Goal: Communication & Community: Share content

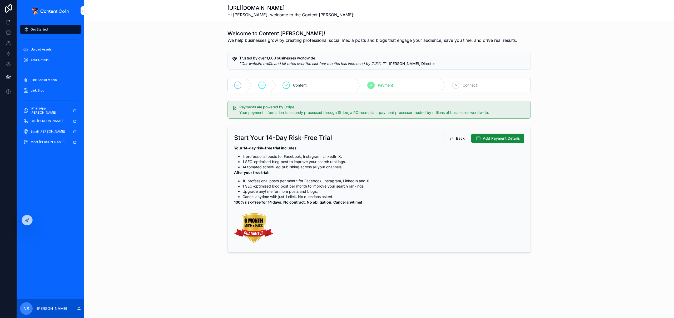
click at [0, 0] on div at bounding box center [0, 0] width 0 height 0
click at [0, 0] on icon at bounding box center [0, 0] width 0 height 0
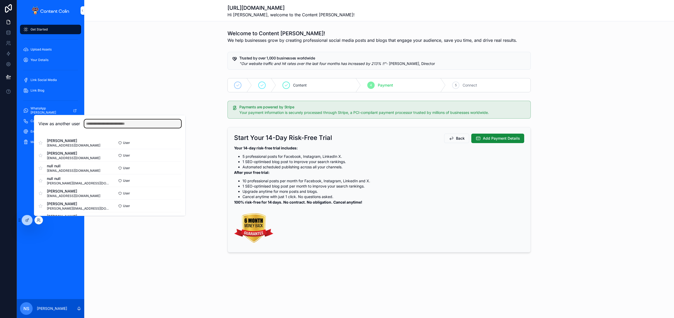
click at [138, 125] on input "text" at bounding box center [132, 123] width 97 height 8
type input "**********"
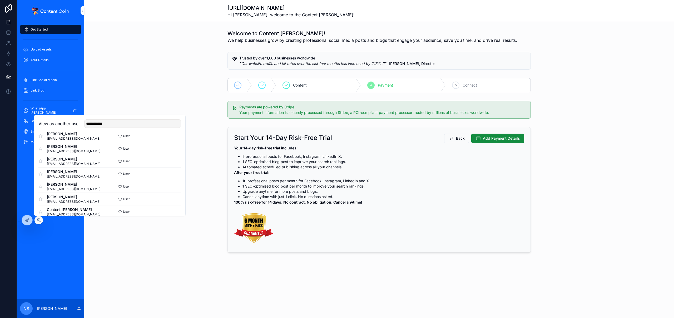
click at [0, 0] on button "Select" at bounding box center [0, 0] width 0 height 0
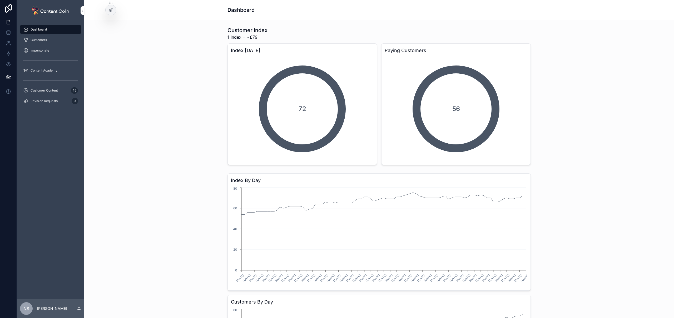
click at [50, 89] on span "Customer Content" at bounding box center [44, 90] width 27 height 4
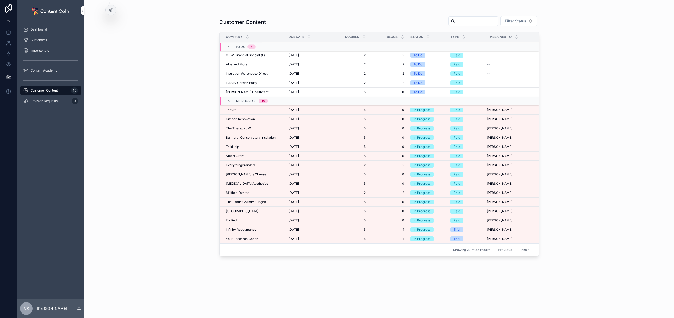
click at [529, 250] on button "Next" at bounding box center [524, 250] width 15 height 8
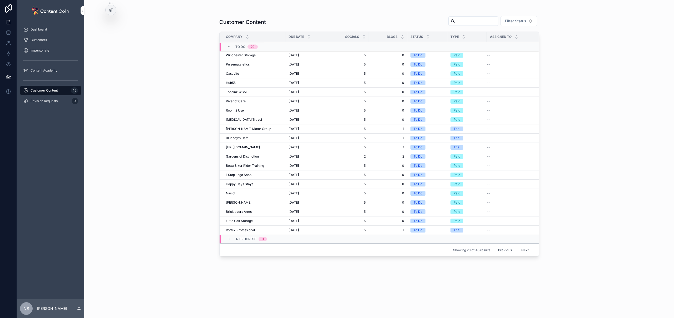
click at [508, 248] on button "Previous" at bounding box center [504, 250] width 21 height 8
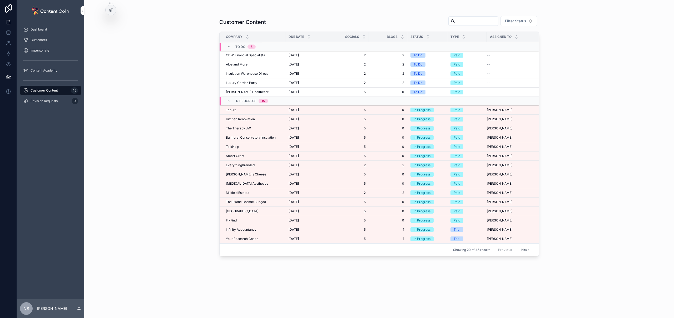
click at [273, 192] on div "Millfield Estates Millfield Estates" at bounding box center [254, 193] width 56 height 4
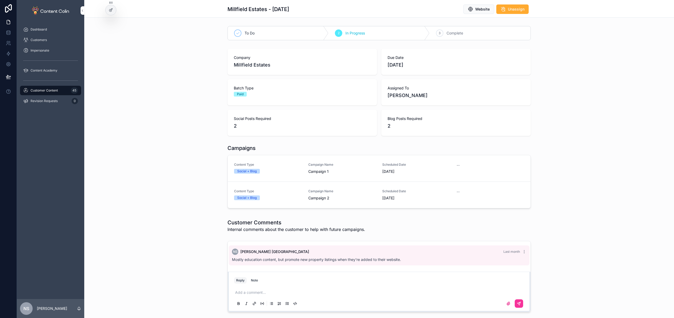
drag, startPoint x: 338, startPoint y: 168, endPoint x: 172, endPoint y: 171, distance: 166.3
click at [171, 171] on div "Campaigns Content Type Social + Blog Campaign Name Campaign 1 Scheduled Date 10…" at bounding box center [378, 177] width 589 height 70
click at [480, 9] on span "Website" at bounding box center [482, 9] width 14 height 5
click at [292, 163] on span "Content Type" at bounding box center [268, 165] width 68 height 4
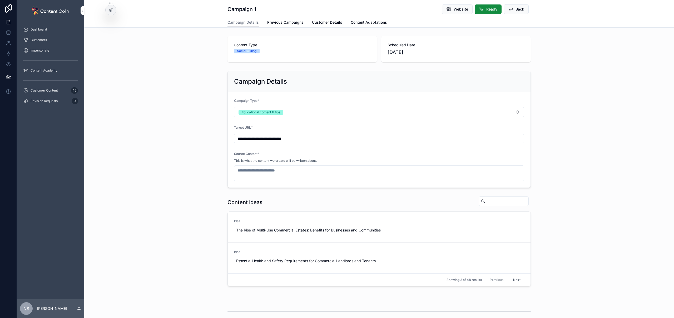
click at [284, 21] on span "Previous Campaigns" at bounding box center [285, 22] width 36 height 5
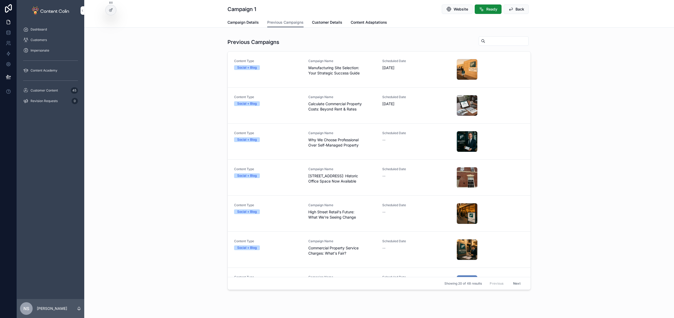
click at [487, 42] on input "scrollable content" at bounding box center [506, 40] width 43 height 7
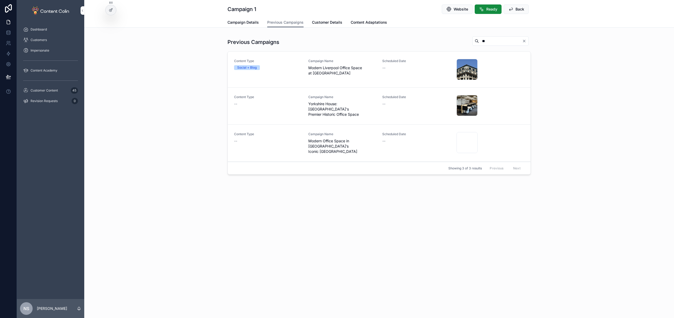
type input "*"
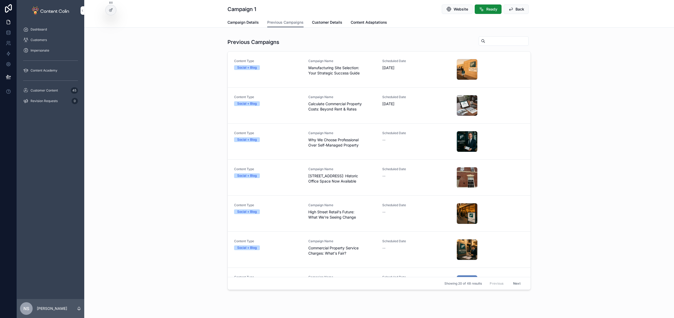
click at [236, 23] on span "Campaign Details" at bounding box center [242, 22] width 31 height 5
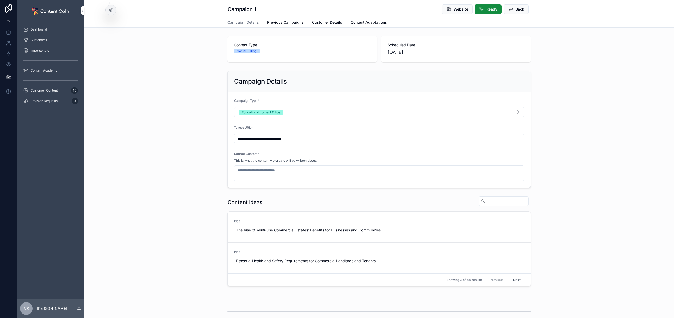
click at [0, 0] on span "Use This" at bounding box center [0, 0] width 0 height 0
type textarea "**********"
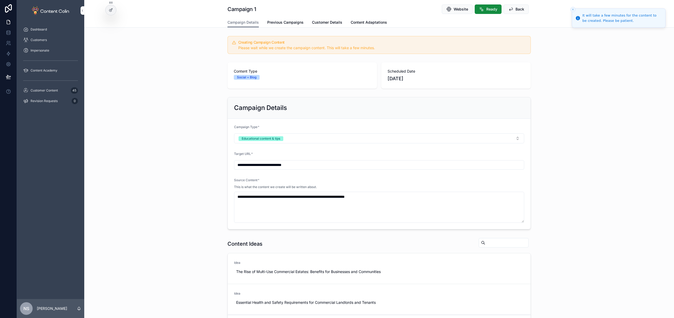
scroll to position [119, 0]
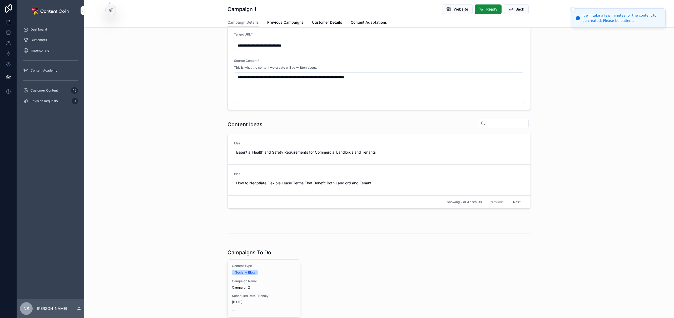
click at [271, 280] on span "Campaign Name" at bounding box center [264, 281] width 64 height 4
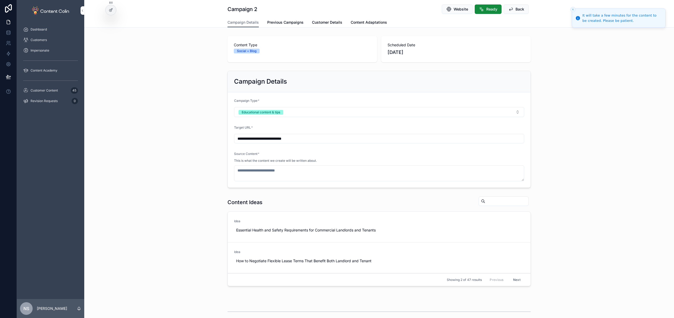
click at [0, 0] on button "Hide" at bounding box center [0, 0] width 0 height 0
click at [517, 281] on button "Next" at bounding box center [516, 280] width 15 height 8
click at [512, 279] on button "Next" at bounding box center [516, 280] width 15 height 8
click at [0, 0] on span "Use This" at bounding box center [0, 0] width 0 height 0
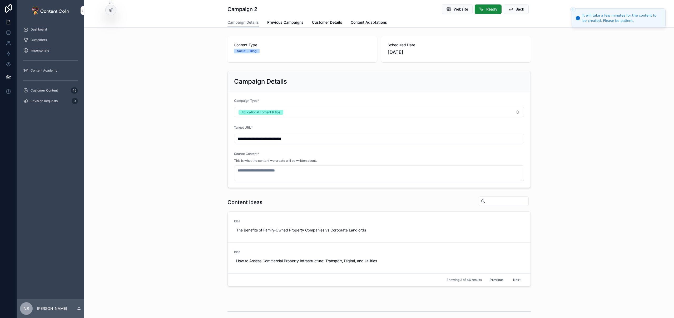
type textarea "**********"
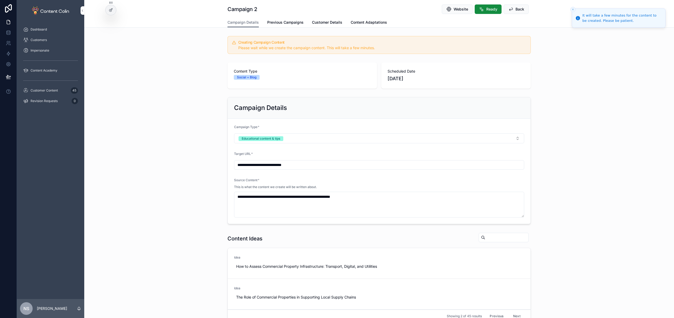
click at [69, 90] on div "Customer Content 45" at bounding box center [50, 90] width 55 height 8
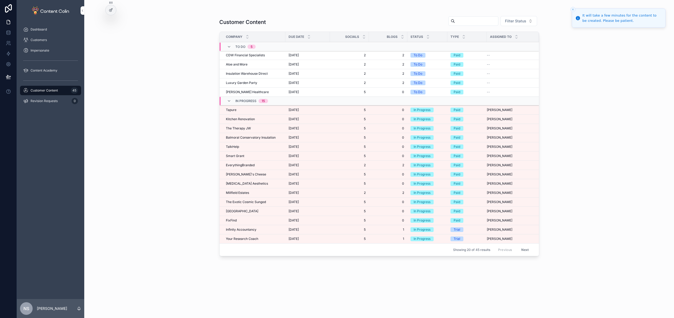
click at [245, 164] on span "EverythingBranded" at bounding box center [240, 165] width 29 height 4
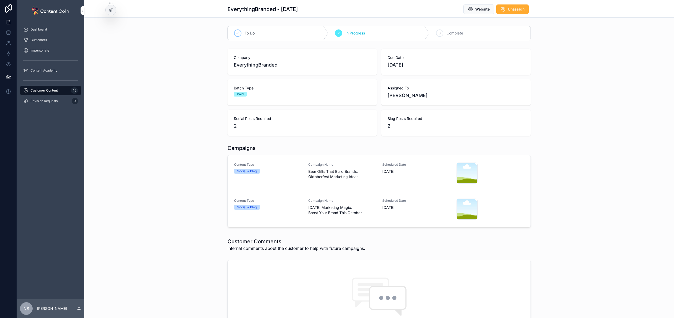
click at [330, 175] on span "Beer Gifts That Build Brands: Oktoberfest Marketing Ideas" at bounding box center [342, 174] width 68 height 11
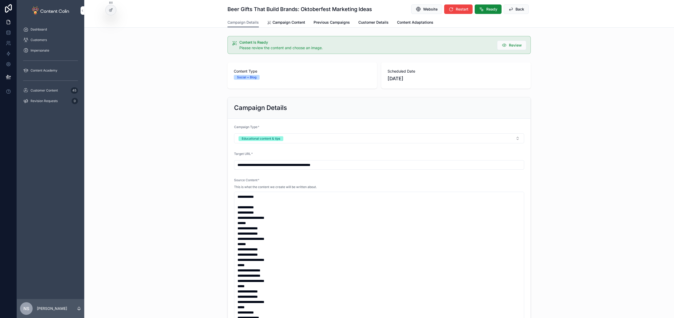
click at [285, 24] on span "Campaign Content" at bounding box center [288, 22] width 33 height 5
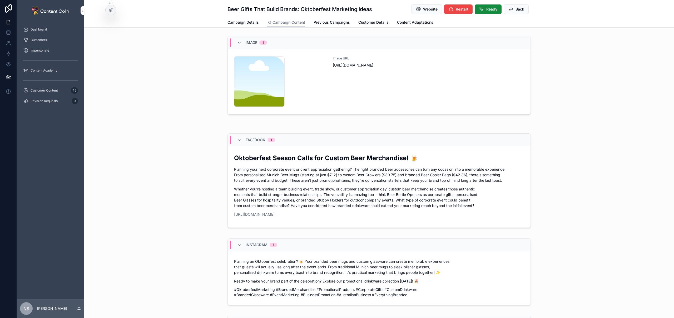
click at [360, 76] on div "Image URL https://cdn.contentcolin.com/contentcolin/images/content-placeholder.…" at bounding box center [428, 81] width 191 height 51
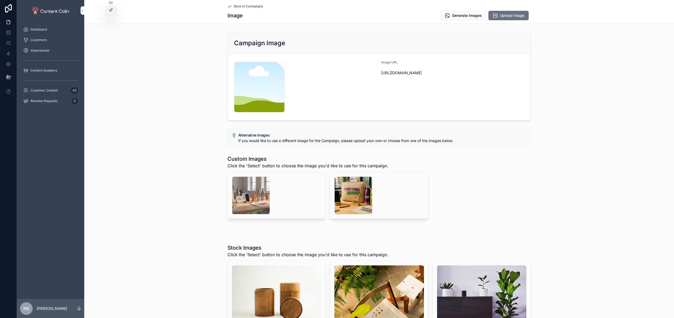
click at [466, 16] on span "Generate Images" at bounding box center [467, 15] width 30 height 5
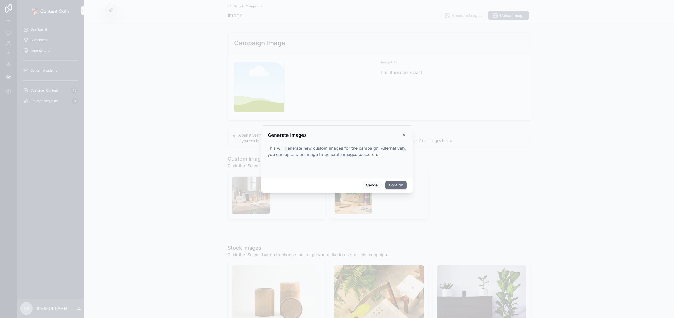
click at [395, 184] on button "Confirm" at bounding box center [395, 185] width 21 height 8
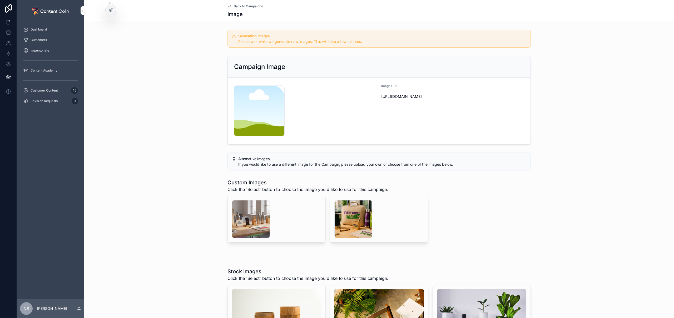
click at [252, 5] on span "Back to Campaigns" at bounding box center [248, 6] width 29 height 4
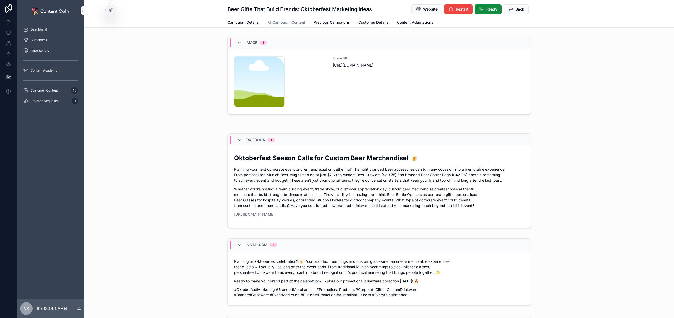
click at [520, 7] on span "Back" at bounding box center [519, 9] width 9 height 5
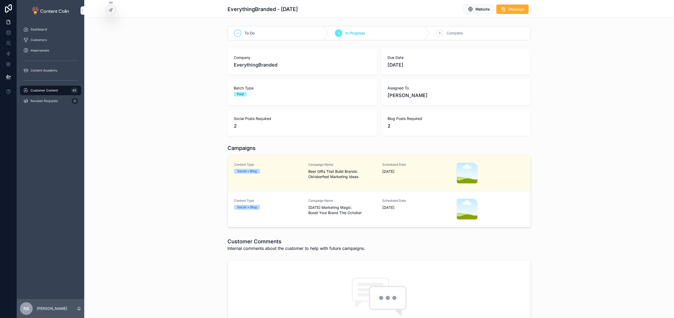
click at [374, 203] on div "Content Type Social + Blog Campaign Name Halloween Marketing Magic: Boost Your …" at bounding box center [379, 209] width 290 height 21
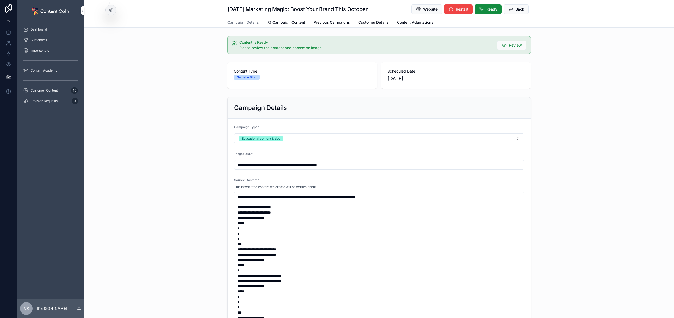
click at [298, 23] on span "Campaign Content" at bounding box center [288, 22] width 33 height 5
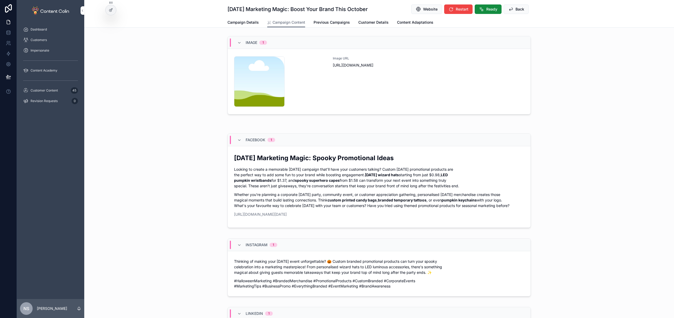
click at [396, 96] on div "Image URL https://cdn.contentcolin.com/contentcolin/images/content-placeholder.…" at bounding box center [428, 81] width 191 height 51
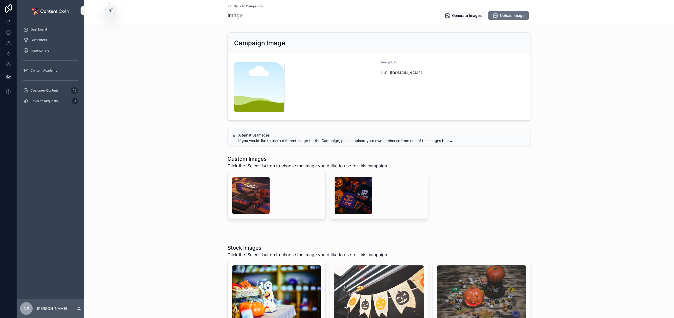
click at [468, 13] on span "Generate Images" at bounding box center [467, 15] width 30 height 5
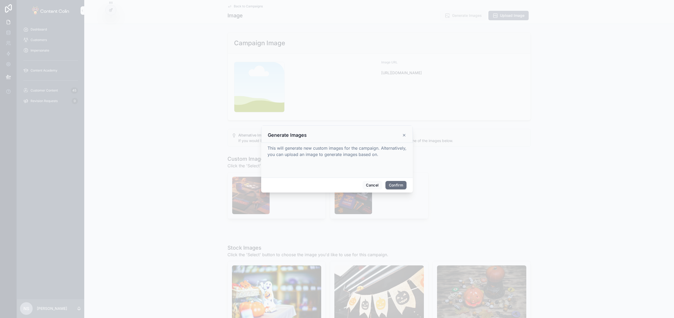
click at [397, 184] on button "Confirm" at bounding box center [395, 185] width 21 height 8
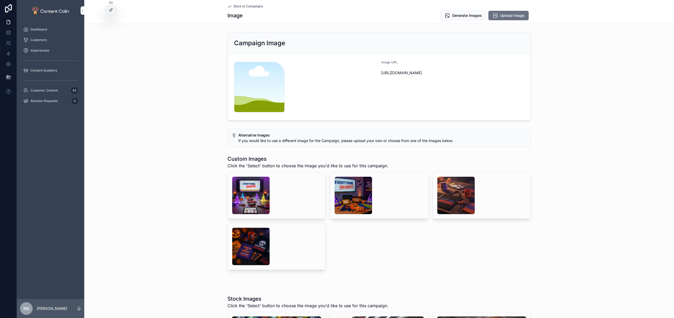
click at [355, 193] on div "scrollable content" at bounding box center [353, 196] width 38 height 38
click at [252, 191] on div "scrollable content" at bounding box center [251, 196] width 38 height 38
click at [247, 7] on span "Back to Campaigns" at bounding box center [248, 6] width 29 height 4
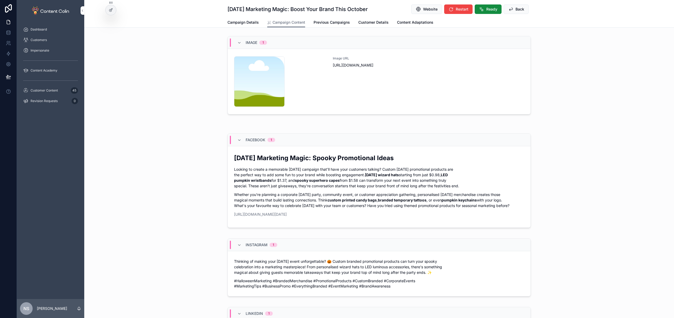
click at [238, 21] on span "Campaign Details" at bounding box center [242, 22] width 31 height 5
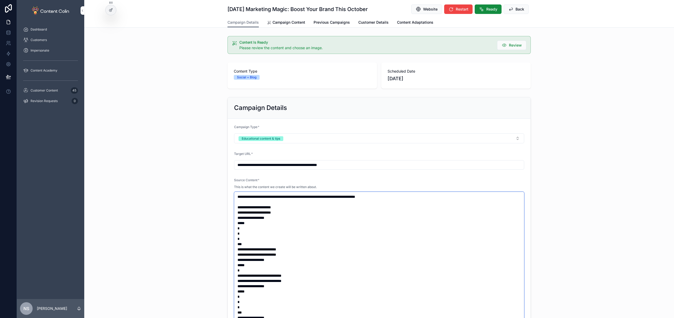
drag, startPoint x: 296, startPoint y: 207, endPoint x: 228, endPoint y: 195, distance: 68.7
click at [221, 206] on div "**********" at bounding box center [378, 229] width 589 height 268
click at [293, 23] on span "Campaign Content" at bounding box center [288, 22] width 33 height 5
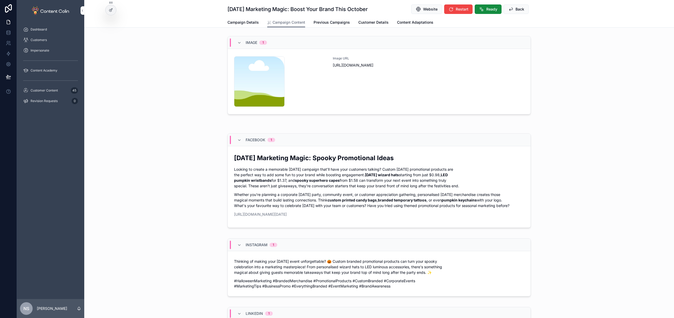
click at [357, 84] on div "Image URL https://cdn.contentcolin.com/contentcolin/images/content-placeholder.…" at bounding box center [428, 81] width 191 height 51
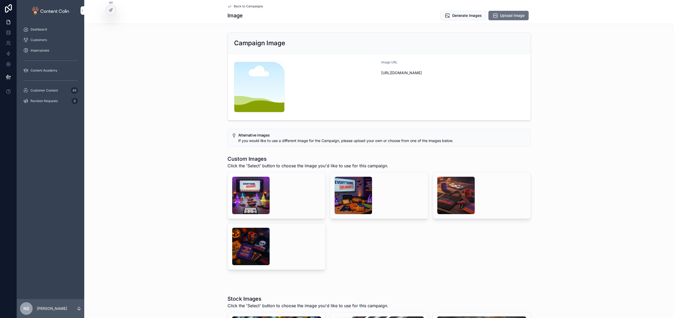
click at [335, 194] on div "scrollable content" at bounding box center [353, 196] width 38 height 38
click at [467, 14] on span "Generate Images" at bounding box center [467, 15] width 30 height 5
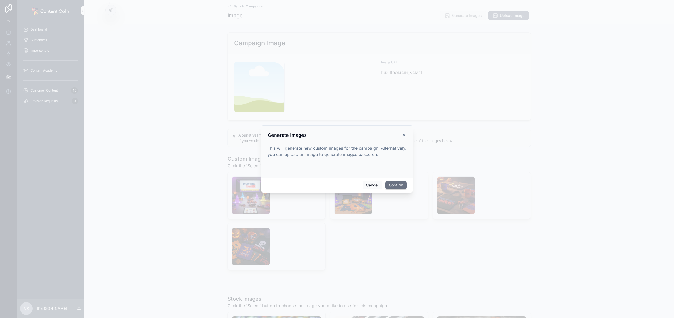
click at [394, 181] on div "Cancel Confirm" at bounding box center [337, 185] width 152 height 15
click at [394, 184] on button "Confirm" at bounding box center [395, 185] width 21 height 8
click at [254, 6] on div at bounding box center [337, 159] width 674 height 318
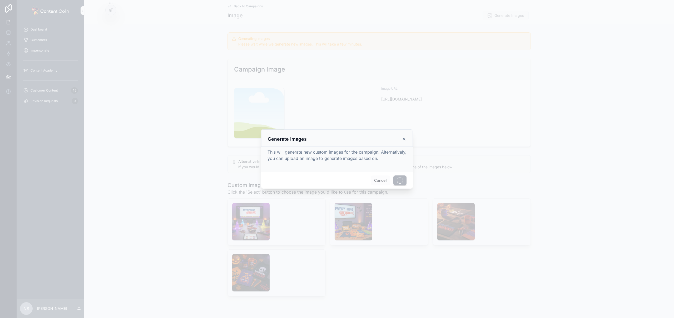
click at [248, 6] on div at bounding box center [337, 159] width 674 height 318
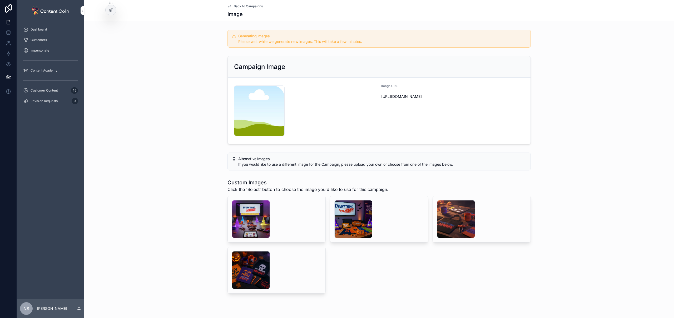
click at [248, 6] on span "Back to Campaigns" at bounding box center [248, 6] width 29 height 4
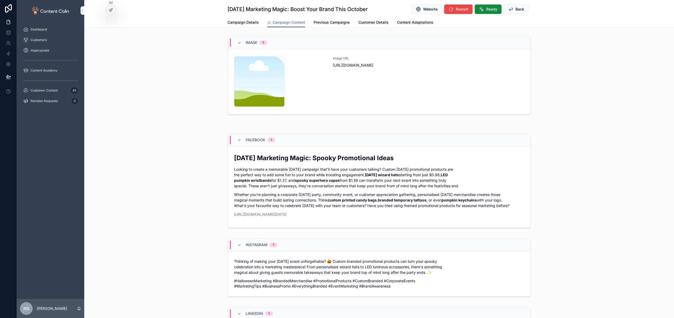
click at [513, 11] on button "Back" at bounding box center [515, 8] width 25 height 9
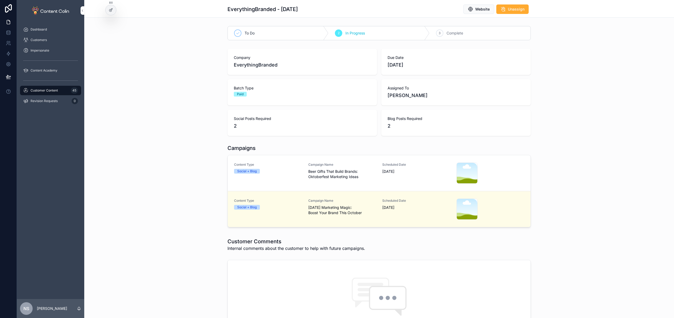
click at [303, 179] on div "Content Type Social + Blog Campaign Name Beer Gifts That Build Brands: Oktoberf…" at bounding box center [379, 173] width 290 height 21
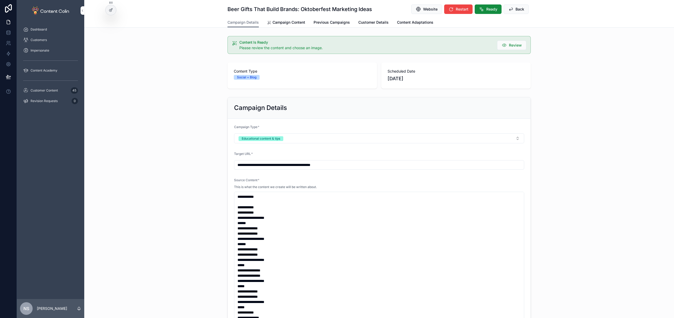
click at [281, 21] on span "Campaign Content" at bounding box center [288, 22] width 33 height 5
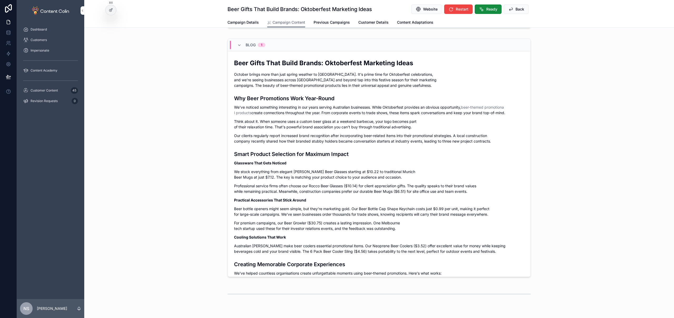
click at [328, 22] on span "Previous Campaigns" at bounding box center [331, 22] width 36 height 5
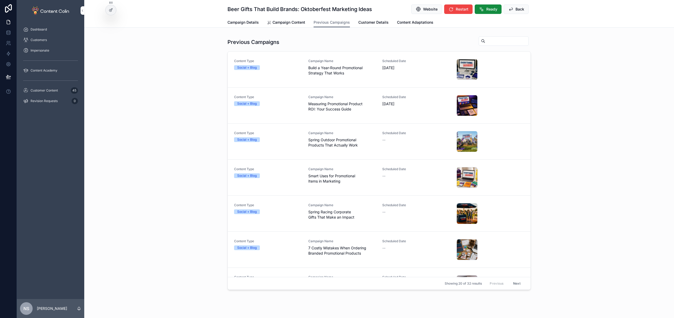
click at [291, 23] on span "Campaign Content" at bounding box center [288, 22] width 33 height 5
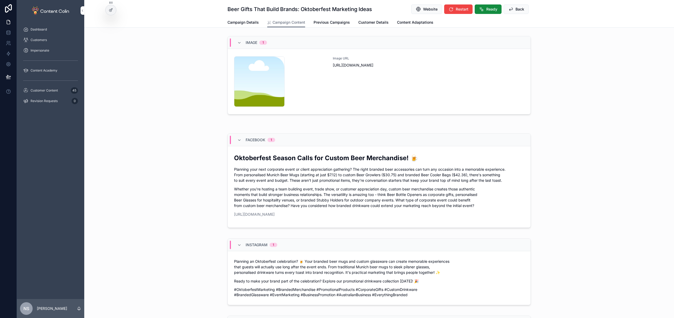
click at [393, 92] on div "Image URL https://cdn.contentcolin.com/contentcolin/images/content-placeholder.…" at bounding box center [428, 81] width 191 height 51
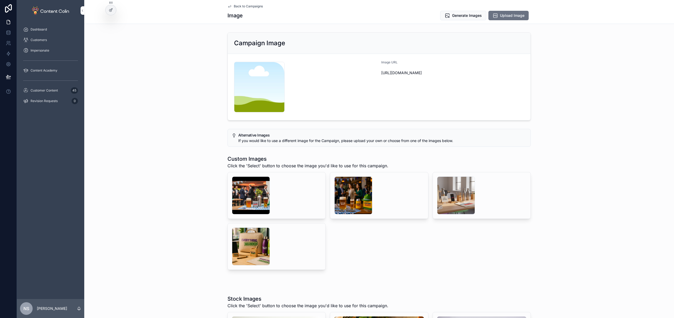
click at [344, 191] on div "scrollable content" at bounding box center [353, 196] width 38 height 38
click at [241, 190] on div "scrollable content" at bounding box center [251, 196] width 38 height 38
click at [357, 191] on div "scrollable content" at bounding box center [353, 196] width 38 height 38
click at [0, 0] on span "Select" at bounding box center [0, 0] width 0 height 0
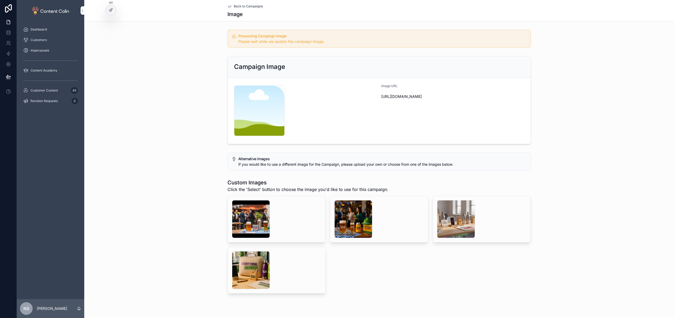
click at [248, 7] on span "Back to Campaigns" at bounding box center [248, 6] width 29 height 4
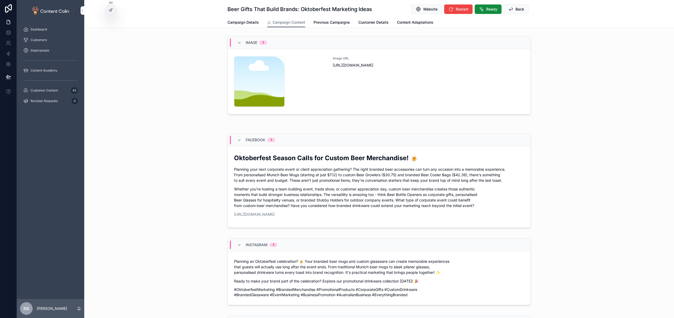
click at [489, 12] on span "Ready" at bounding box center [491, 9] width 11 height 5
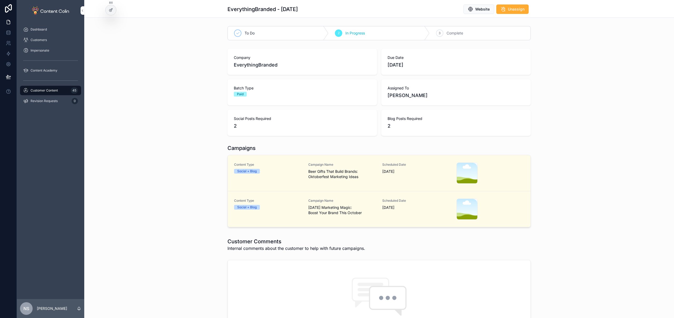
click at [332, 210] on span "Halloween Marketing Magic: Boost Your Brand This October" at bounding box center [342, 210] width 68 height 11
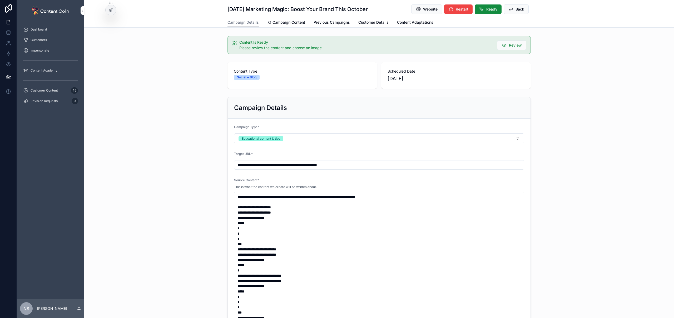
click at [288, 21] on span "Campaign Content" at bounding box center [288, 22] width 33 height 5
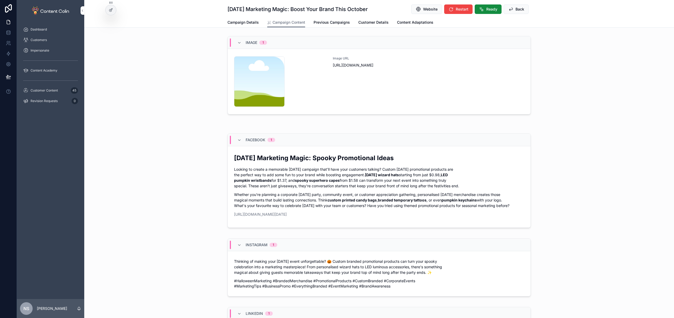
click at [487, 10] on span "Ready" at bounding box center [491, 9] width 11 height 5
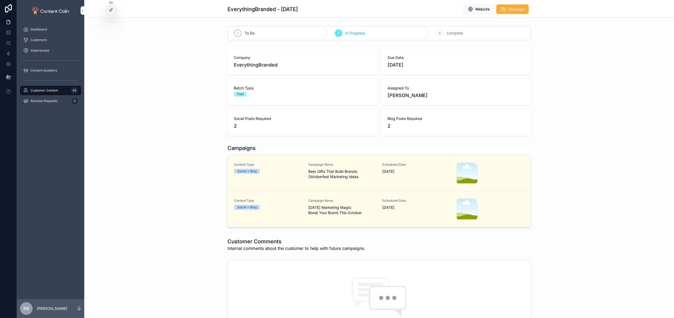
click at [372, 163] on span "Campaign Name" at bounding box center [342, 165] width 68 height 4
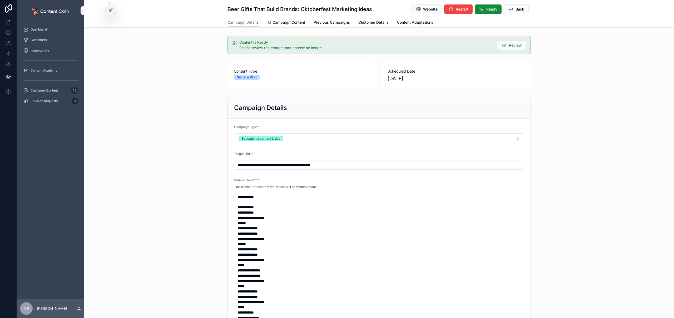
click at [289, 22] on span "Campaign Content" at bounding box center [288, 22] width 33 height 5
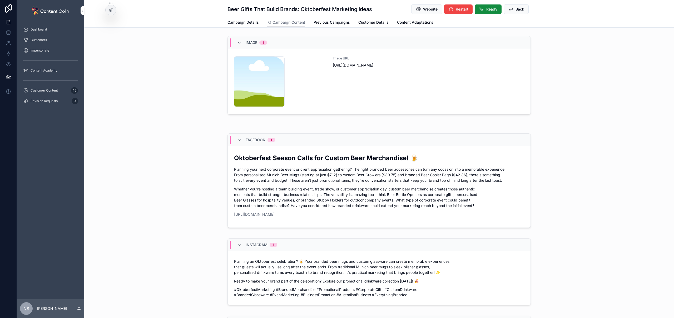
click at [363, 81] on div "Image URL https://cdn.contentcolin.com/contentcolin/images/content-placeholder.…" at bounding box center [428, 81] width 191 height 51
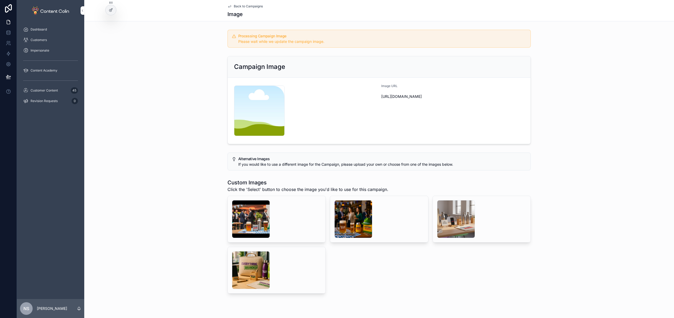
click at [49, 89] on span "Customer Content" at bounding box center [44, 90] width 27 height 4
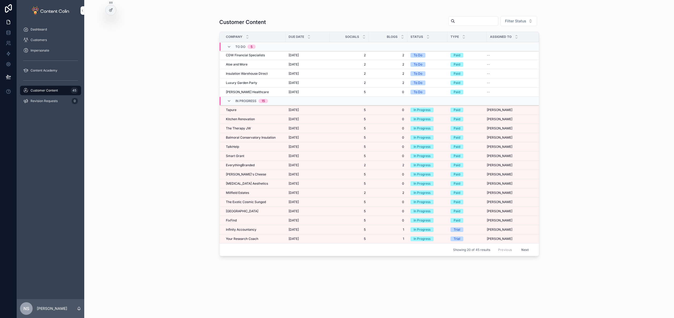
click at [251, 193] on div "Millfield Estates Millfield Estates" at bounding box center [254, 193] width 56 height 4
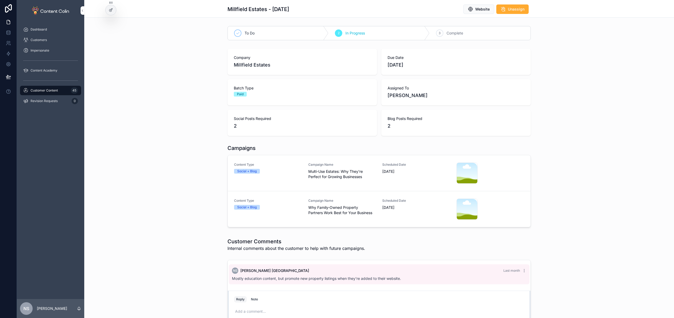
click at [299, 173] on div "Social + Blog" at bounding box center [268, 171] width 68 height 5
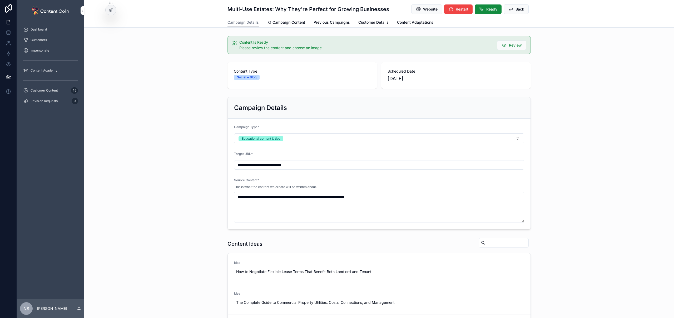
click at [285, 25] on link "Campaign Content" at bounding box center [286, 23] width 38 height 11
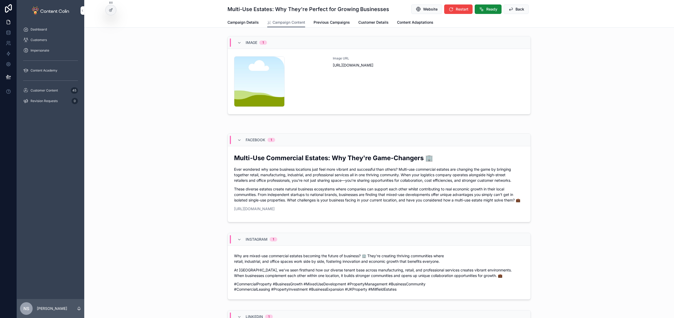
click at [389, 85] on div "Image URL https://cdn.contentcolin.com/contentcolin/images/content-placeholder.…" at bounding box center [428, 81] width 191 height 51
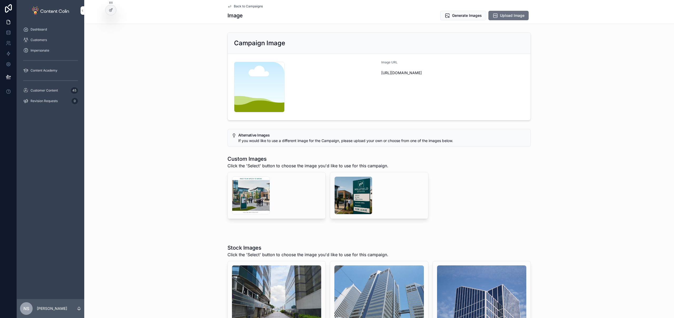
click at [354, 190] on div "scrollable content" at bounding box center [353, 196] width 38 height 38
click at [249, 193] on div "scrollable content" at bounding box center [251, 196] width 38 height 38
click at [251, 6] on span "Back to Campaigns" at bounding box center [248, 6] width 29 height 4
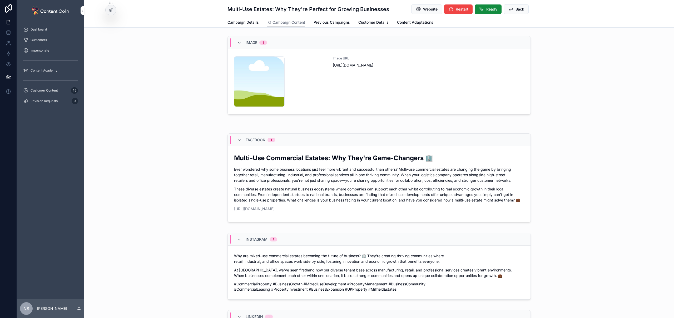
click at [429, 10] on span "Website" at bounding box center [430, 9] width 14 height 5
click at [345, 89] on div "Image URL https://cdn.contentcolin.com/contentcolin/images/content-placeholder.…" at bounding box center [428, 81] width 191 height 51
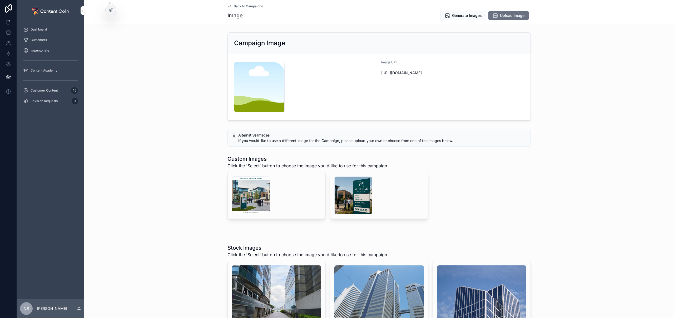
click at [357, 198] on div "scrollable content" at bounding box center [353, 196] width 38 height 38
click at [0, 0] on span "Select" at bounding box center [0, 0] width 0 height 0
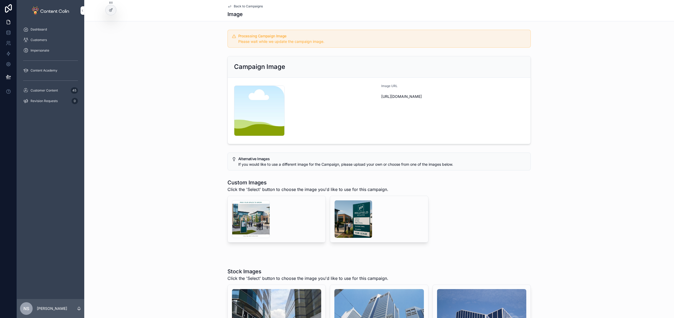
click at [251, 7] on span "Back to Campaigns" at bounding box center [248, 6] width 29 height 4
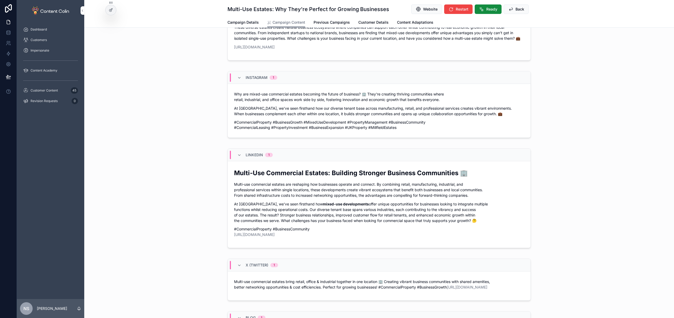
scroll to position [2, 0]
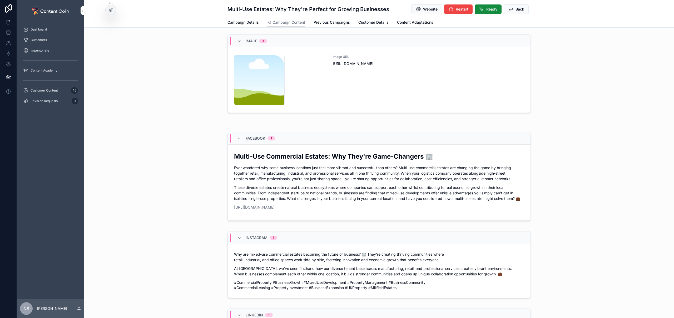
click at [483, 11] on button "Ready" at bounding box center [487, 8] width 27 height 9
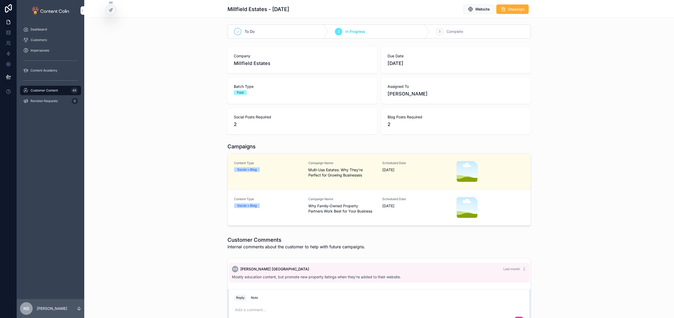
click at [290, 209] on div "Content Type Social + Blog" at bounding box center [268, 207] width 68 height 21
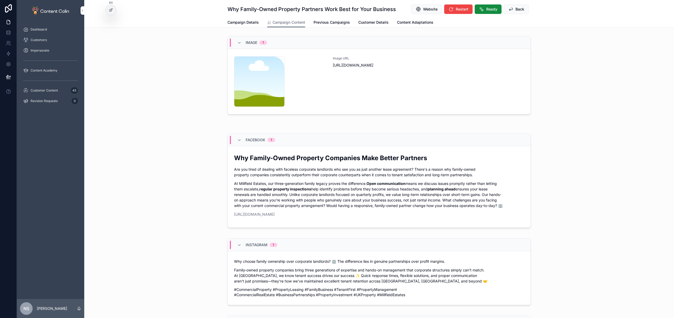
click at [324, 89] on div "content-placeholder .png" at bounding box center [280, 81] width 92 height 51
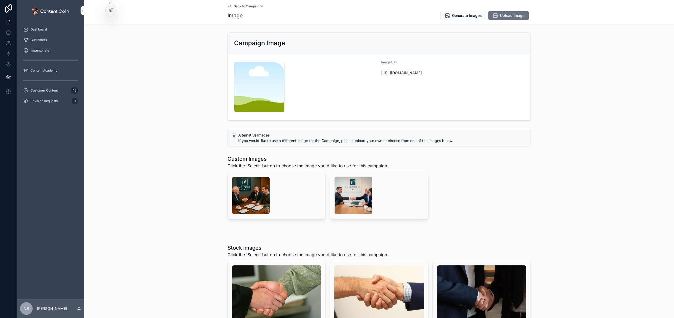
click at [350, 189] on div "scrollable content" at bounding box center [353, 196] width 38 height 38
click at [251, 198] on div "scrollable content" at bounding box center [251, 196] width 38 height 38
click at [360, 199] on div "scrollable content" at bounding box center [353, 196] width 38 height 38
click at [0, 0] on span "Select" at bounding box center [0, 0] width 0 height 0
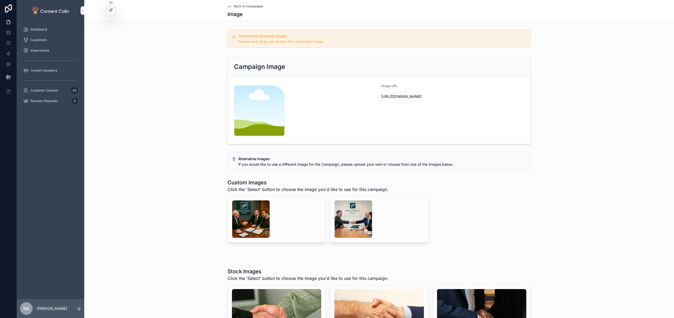
click at [240, 8] on span "Back to Campaigns" at bounding box center [248, 6] width 29 height 4
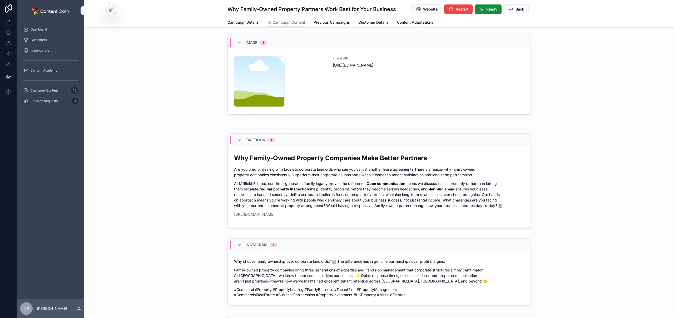
click at [486, 10] on span "Ready" at bounding box center [491, 9] width 11 height 5
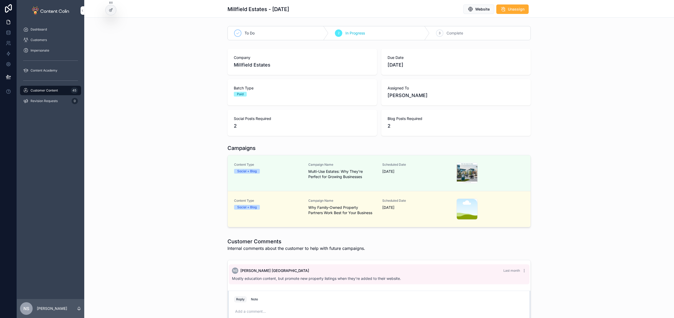
click at [375, 203] on div "Content Type Social + Blog Campaign Name Why Family-Owned Property Partners Wor…" at bounding box center [379, 209] width 290 height 21
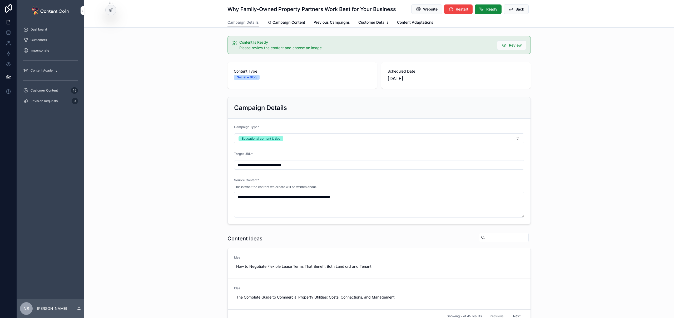
click at [292, 25] on span "Campaign Content" at bounding box center [288, 22] width 33 height 5
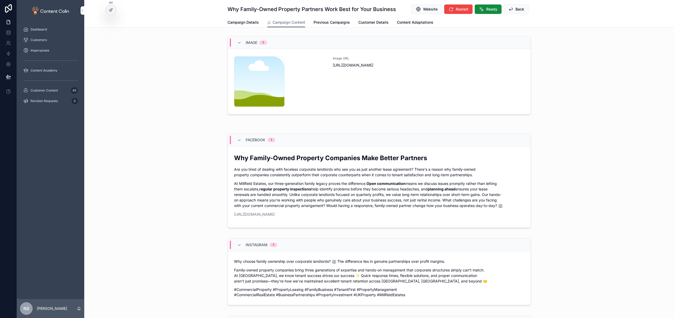
click at [361, 84] on div "Image URL https://cdn.contentcolin.com/contentcolin/images/content-placeholder.…" at bounding box center [428, 81] width 191 height 51
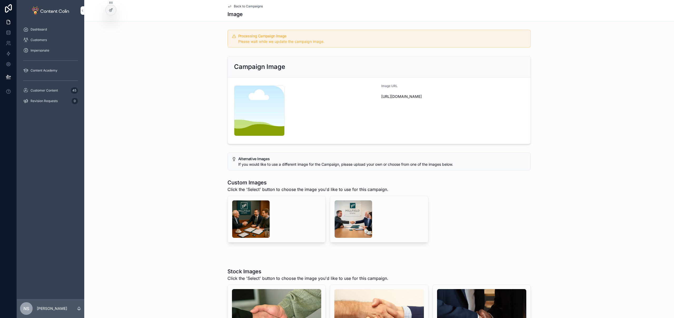
click at [241, 8] on span "Back to Campaigns" at bounding box center [248, 6] width 29 height 4
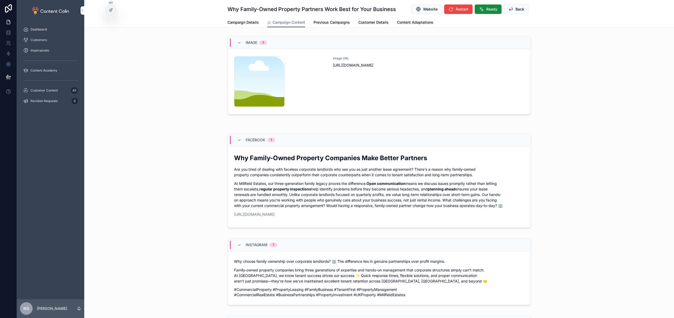
click at [333, 78] on div "Image URL https://cdn.contentcolin.com/contentcolin/images/content-placeholder.…" at bounding box center [428, 81] width 191 height 51
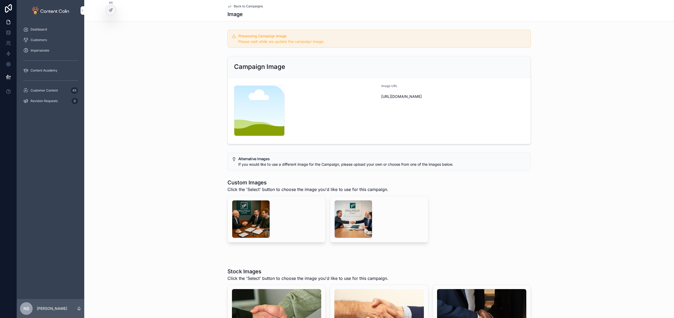
click at [249, 6] on span "Back to Campaigns" at bounding box center [248, 6] width 29 height 4
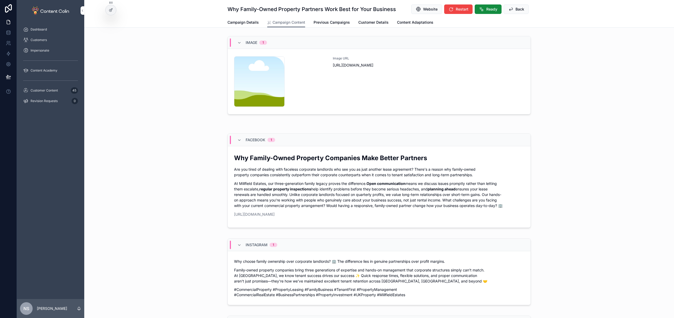
click at [511, 9] on button "Back" at bounding box center [515, 8] width 25 height 9
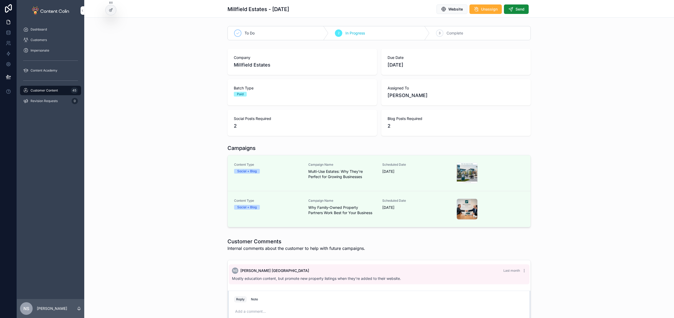
click at [519, 12] on button "Send" at bounding box center [516, 8] width 25 height 9
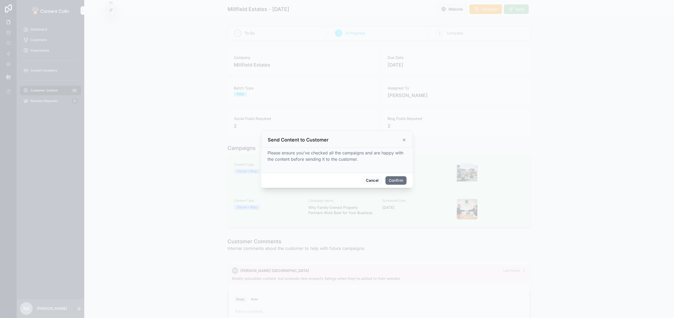
click at [393, 178] on button "Confirm" at bounding box center [395, 180] width 21 height 8
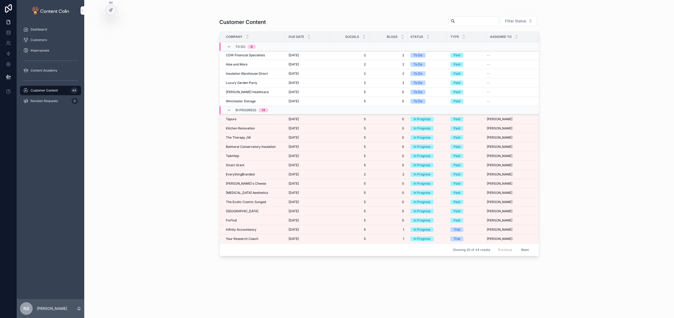
click at [242, 175] on span "EverythingBranded" at bounding box center [240, 174] width 29 height 4
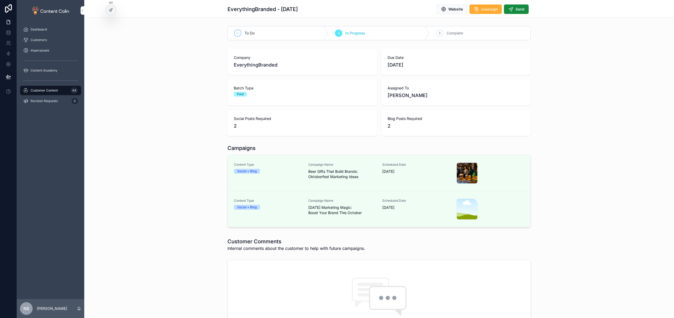
click at [313, 207] on span "Halloween Marketing Magic: Boost Your Brand This October" at bounding box center [342, 210] width 68 height 11
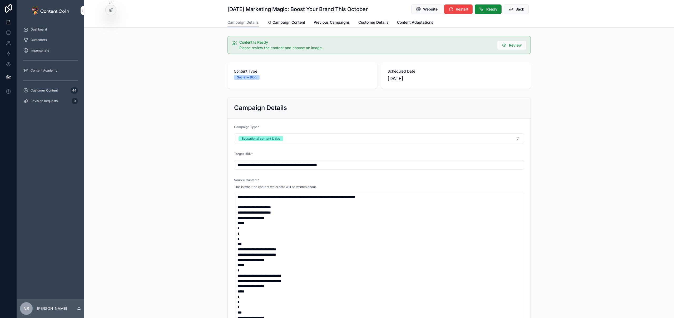
click at [289, 23] on span "Campaign Content" at bounding box center [288, 22] width 33 height 5
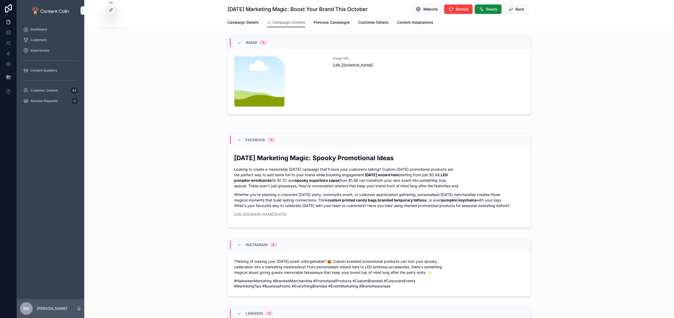
click at [408, 93] on div "Image URL https://cdn.contentcolin.com/contentcolin/images/content-placeholder.…" at bounding box center [428, 81] width 191 height 51
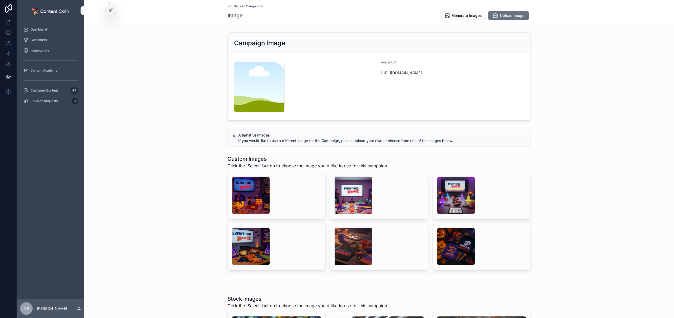
click at [357, 190] on div "scrollable content" at bounding box center [353, 196] width 38 height 38
click at [236, 194] on div "scrollable content" at bounding box center [251, 196] width 38 height 38
click at [340, 195] on div "scrollable content" at bounding box center [353, 196] width 38 height 38
click at [465, 14] on span "Generate Images" at bounding box center [467, 15] width 30 height 5
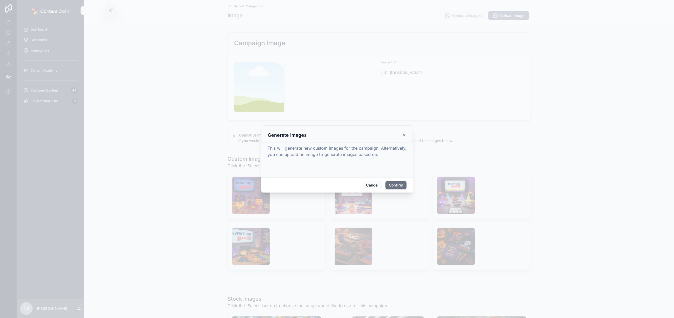
click at [395, 184] on button "Confirm" at bounding box center [395, 185] width 21 height 8
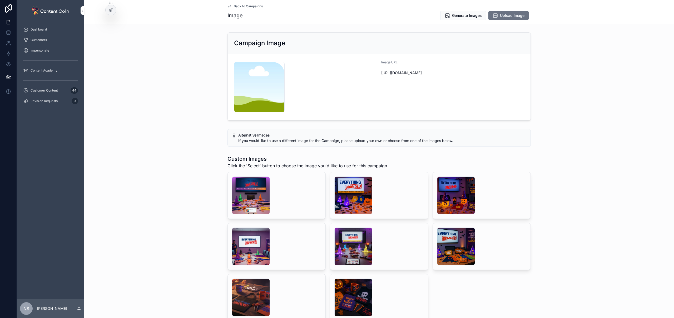
click at [351, 197] on div "scrollable content" at bounding box center [353, 196] width 38 height 38
click at [250, 189] on div "scrollable content" at bounding box center [251, 196] width 38 height 38
click at [343, 186] on div "scrollable content" at bounding box center [353, 196] width 38 height 38
click at [253, 248] on div "scrollable content" at bounding box center [251, 247] width 38 height 38
click at [250, 189] on div "scrollable content" at bounding box center [251, 196] width 38 height 38
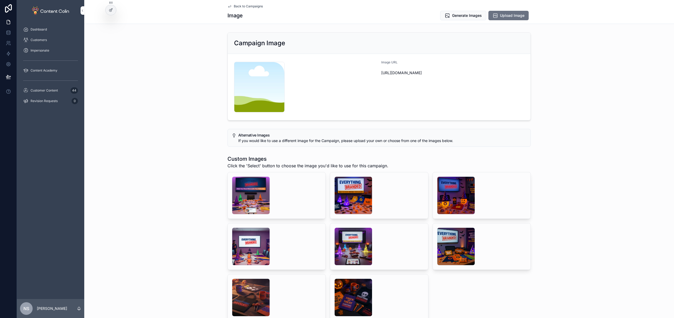
click at [352, 194] on div "scrollable content" at bounding box center [353, 196] width 38 height 38
click at [0, 0] on span "Select" at bounding box center [0, 0] width 0 height 0
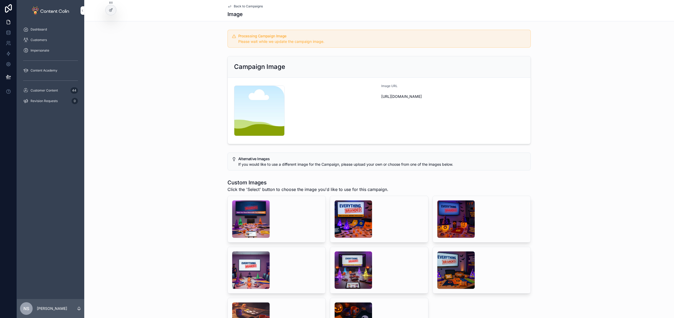
click at [254, 6] on span "Back to Campaigns" at bounding box center [248, 6] width 29 height 4
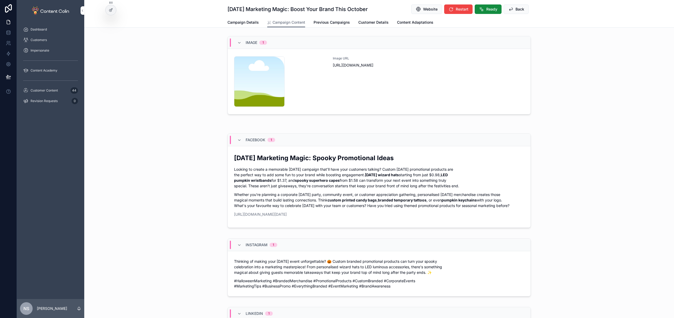
click at [490, 10] on span "Ready" at bounding box center [491, 9] width 11 height 5
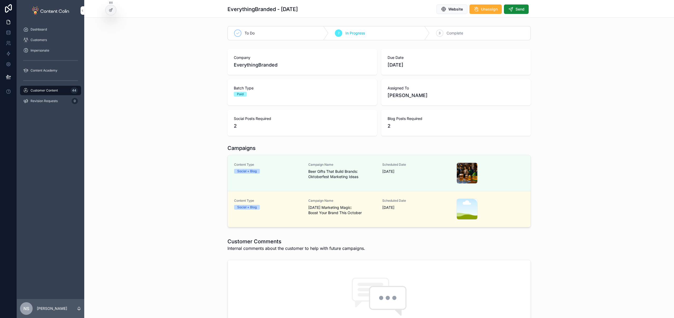
click at [57, 91] on span "Customer Content" at bounding box center [44, 90] width 27 height 4
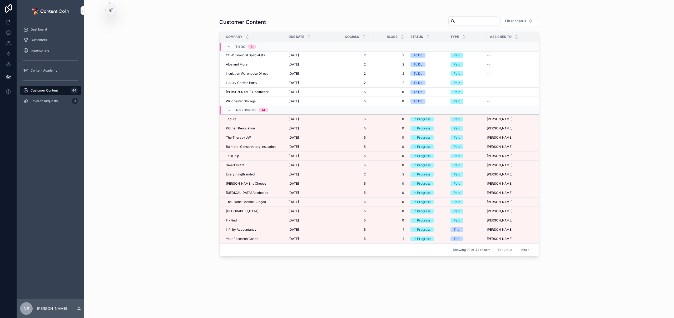
click at [259, 175] on div "EverythingBranded EverythingBranded" at bounding box center [254, 174] width 56 height 4
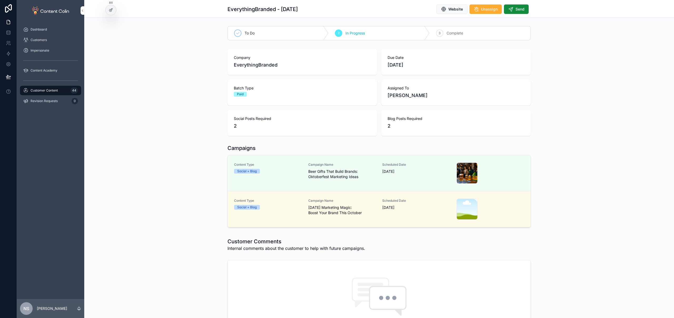
click at [342, 175] on span "Beer Gifts That Build Brands: Oktoberfest Marketing Ideas" at bounding box center [342, 174] width 68 height 11
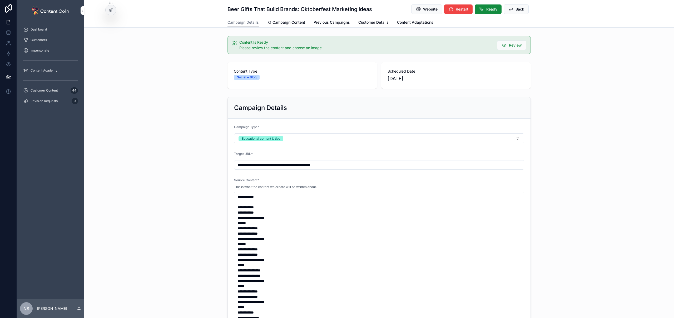
click at [285, 23] on span "Campaign Content" at bounding box center [288, 22] width 33 height 5
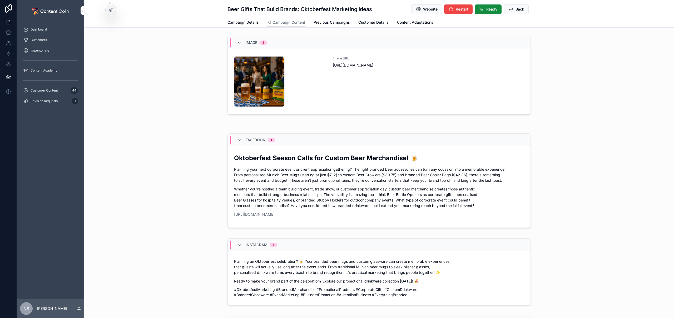
click at [371, 101] on div "Image URL https://cdn.contentcolin.com/everythingbranded/everythingbranded-1759…" at bounding box center [428, 81] width 191 height 51
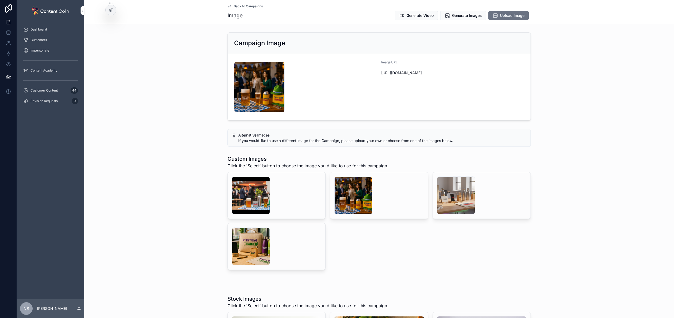
click at [418, 17] on span "Generate Video" at bounding box center [419, 15] width 27 height 5
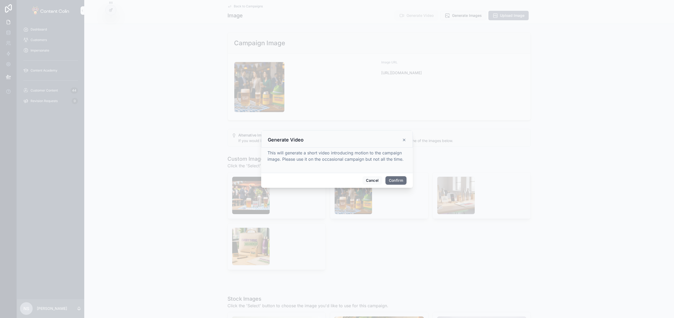
click at [399, 178] on button "Confirm" at bounding box center [395, 180] width 21 height 8
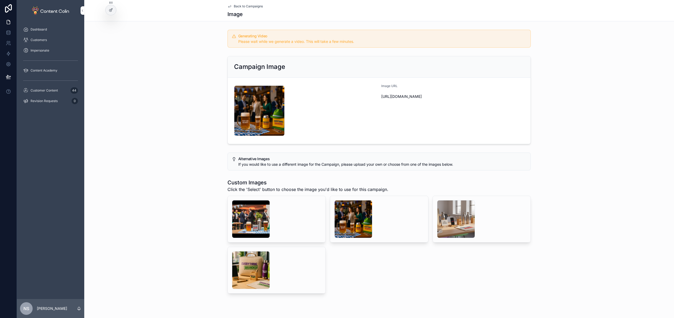
click at [257, 6] on span "Back to Campaigns" at bounding box center [248, 6] width 29 height 4
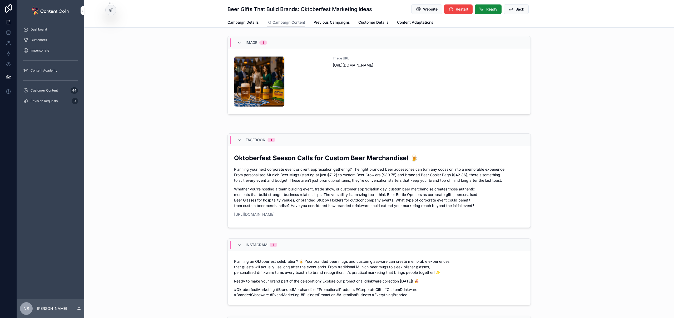
click at [520, 11] on span "Back" at bounding box center [519, 9] width 9 height 5
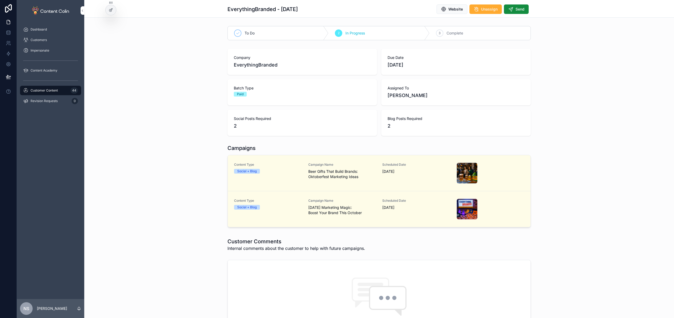
click at [324, 210] on span "Halloween Marketing Magic: Boost Your Brand This October" at bounding box center [342, 210] width 68 height 11
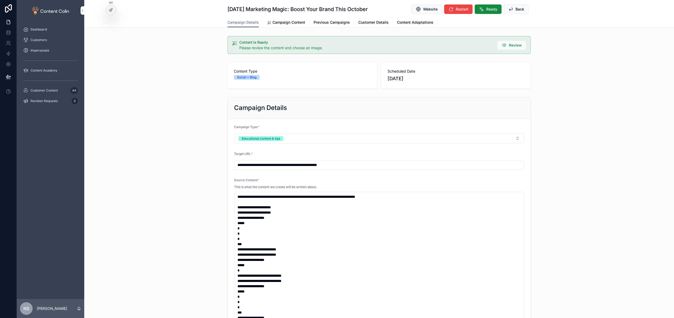
click at [286, 24] on span "Campaign Content" at bounding box center [288, 22] width 33 height 5
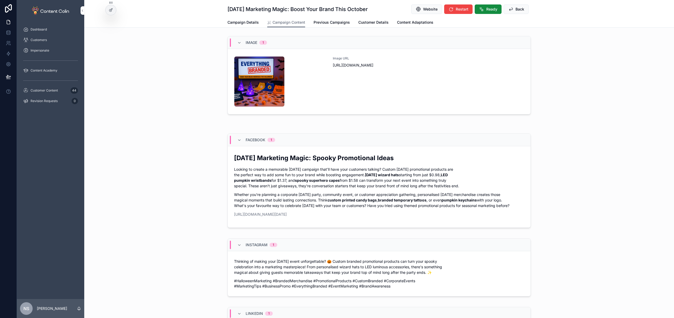
click at [402, 86] on div "Image URL https://cdn.contentcolin.com/everythingbranded/everythingbranded-1759…" at bounding box center [428, 81] width 191 height 51
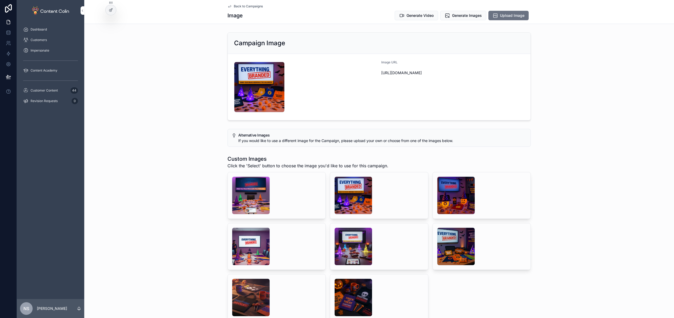
click at [416, 18] on span "Generate Video" at bounding box center [419, 15] width 27 height 5
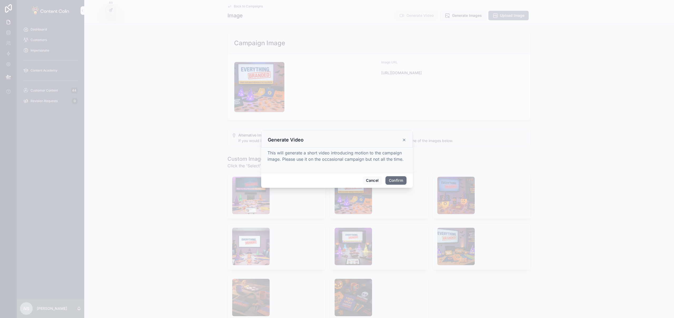
click at [397, 181] on button "Confirm" at bounding box center [395, 180] width 21 height 8
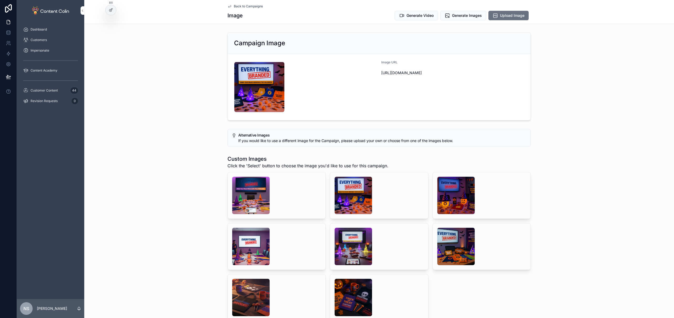
scroll to position [146, 0]
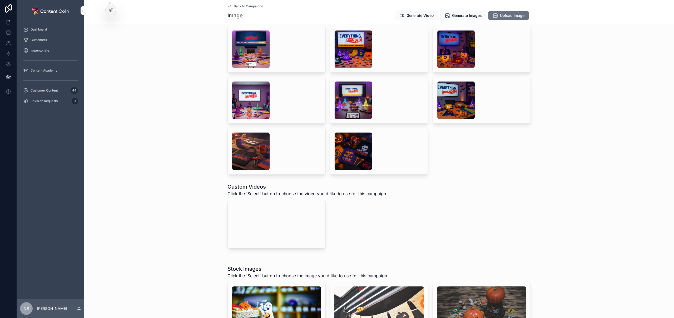
click at [284, 243] on video "scrollable content" at bounding box center [271, 223] width 79 height 39
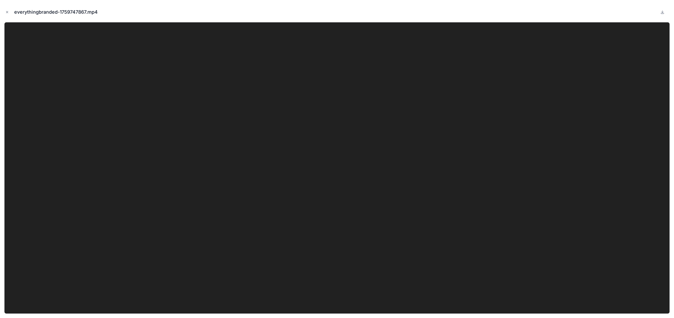
click at [7, 13] on icon "Close modal" at bounding box center [7, 12] width 4 height 4
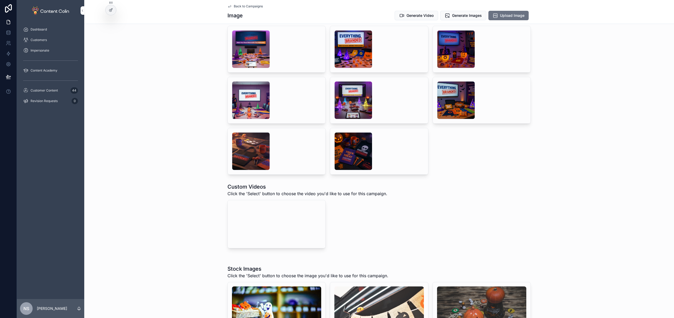
click at [0, 0] on button "Select" at bounding box center [0, 0] width 0 height 0
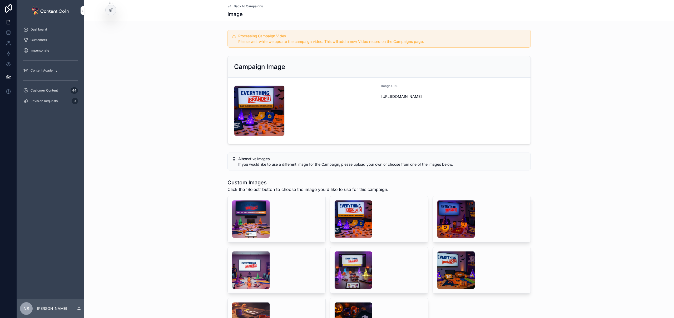
click at [246, 7] on span "Back to Campaigns" at bounding box center [248, 6] width 29 height 4
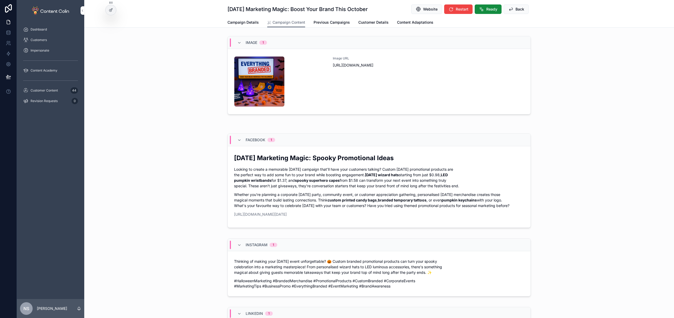
click at [517, 9] on span "Back" at bounding box center [519, 9] width 9 height 5
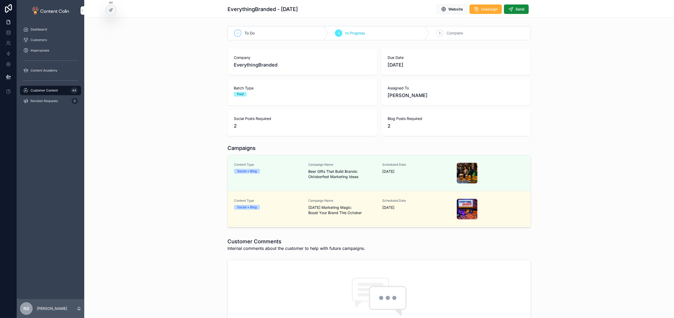
click at [350, 170] on span "Beer Gifts That Build Brands: Oktoberfest Marketing Ideas" at bounding box center [342, 174] width 68 height 11
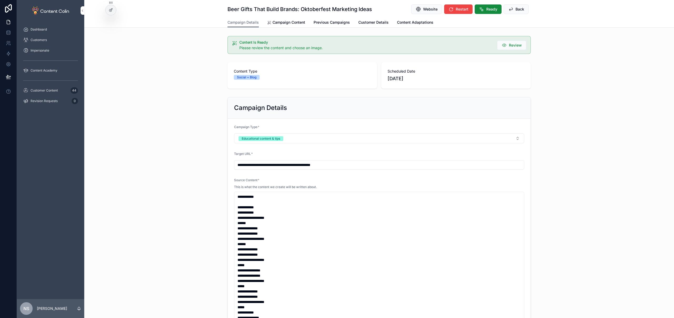
click at [289, 20] on span "Campaign Content" at bounding box center [288, 22] width 33 height 5
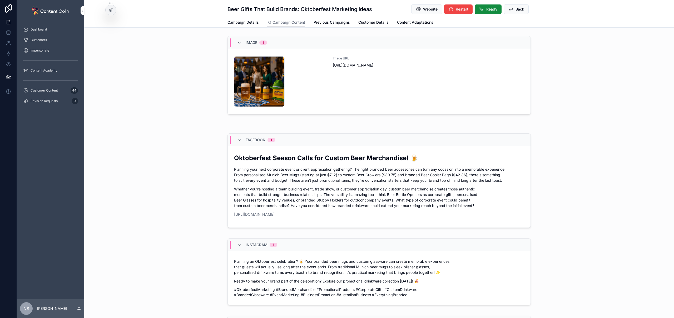
click at [284, 25] on link "Campaign Content" at bounding box center [286, 23] width 38 height 10
click at [328, 84] on div "everythingbranded-1759747357 .png Image URL https://cdn.contentcolin.com/everyt…" at bounding box center [379, 81] width 290 height 51
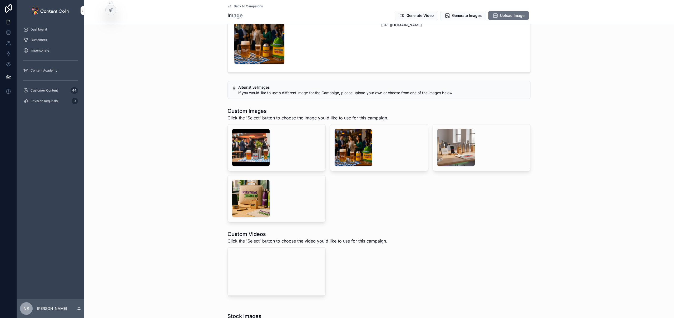
scroll to position [75, 0]
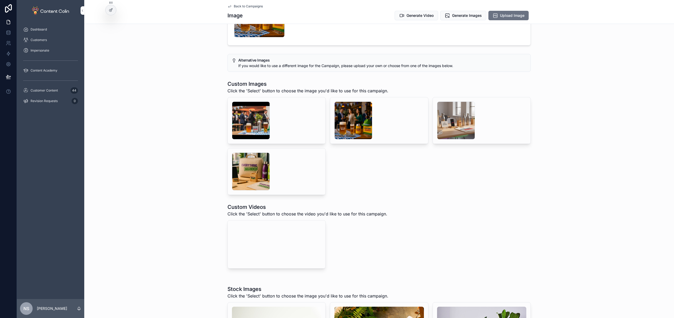
click at [290, 258] on video "scrollable content" at bounding box center [271, 244] width 79 height 39
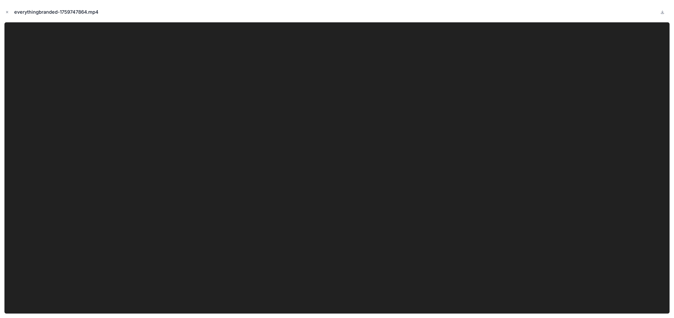
click at [8, 13] on icon "Close modal" at bounding box center [7, 12] width 4 height 4
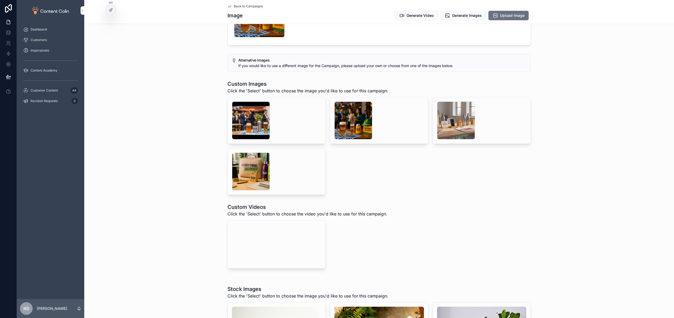
scroll to position [82, 0]
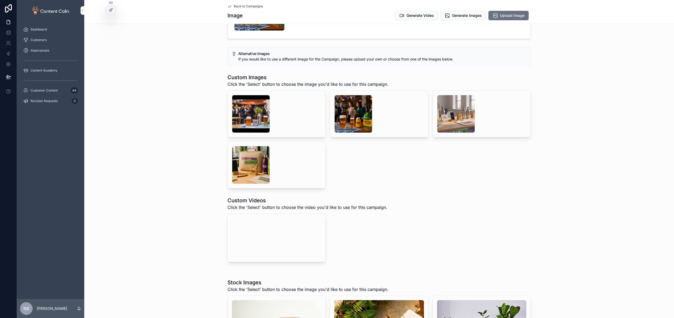
click at [0, 0] on span "Select" at bounding box center [0, 0] width 0 height 0
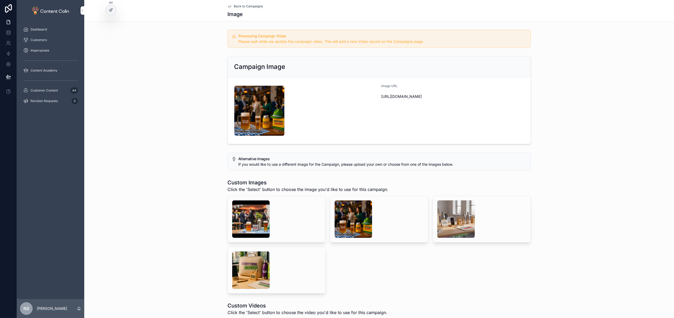
click at [253, 6] on span "Back to Campaigns" at bounding box center [248, 6] width 29 height 4
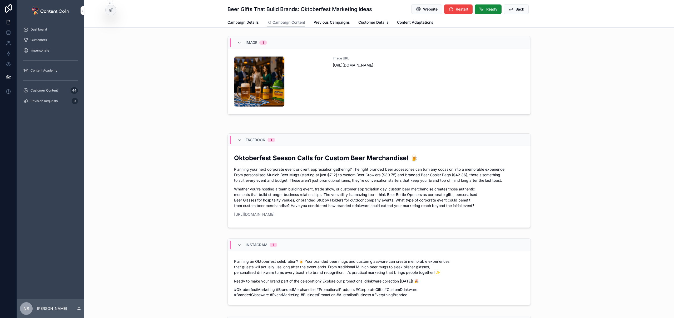
click at [516, 12] on span "Back" at bounding box center [519, 9] width 9 height 5
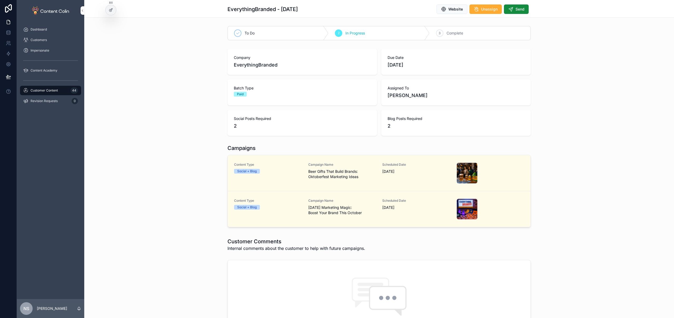
click at [320, 183] on link "Content Type Social + Blog Campaign Name Beer Gifts That Build Brands: Oktoberf…" at bounding box center [379, 173] width 303 height 36
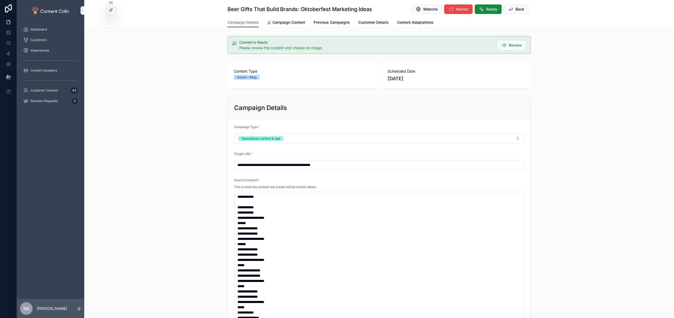
click at [280, 24] on span "Campaign Content" at bounding box center [288, 22] width 33 height 5
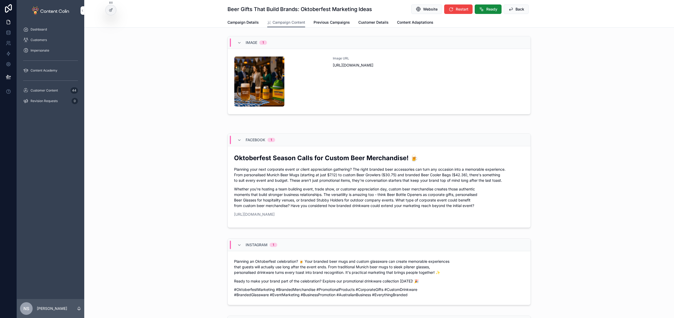
click at [363, 81] on div "Image URL https://cdn.contentcolin.com/everythingbranded/everythingbranded-1759…" at bounding box center [428, 81] width 191 height 51
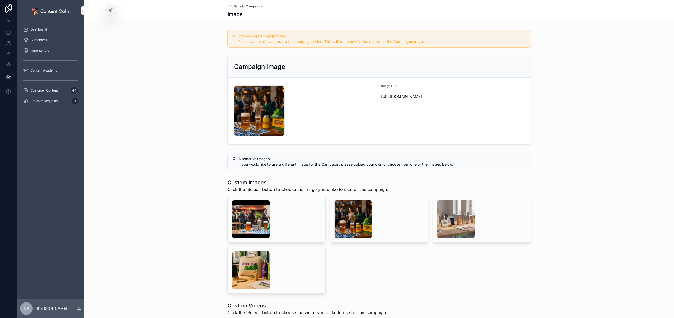
click at [256, 5] on span "Back to Campaigns" at bounding box center [248, 6] width 29 height 4
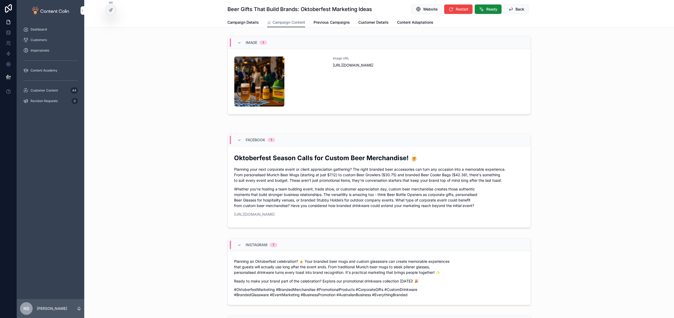
click at [515, 8] on span "Back" at bounding box center [519, 9] width 9 height 5
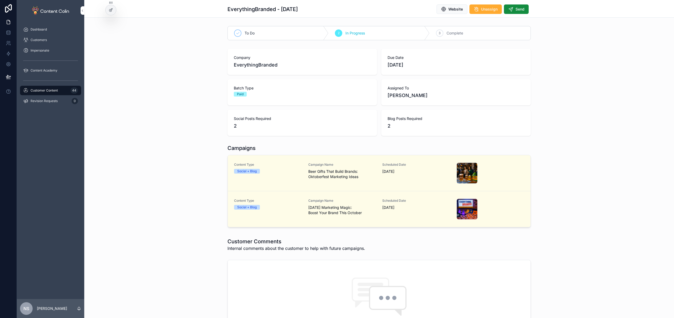
click at [200, 148] on div "Campaigns Content Type Social + Blog Campaign Name Beer Gifts That Build Brands…" at bounding box center [378, 186] width 589 height 89
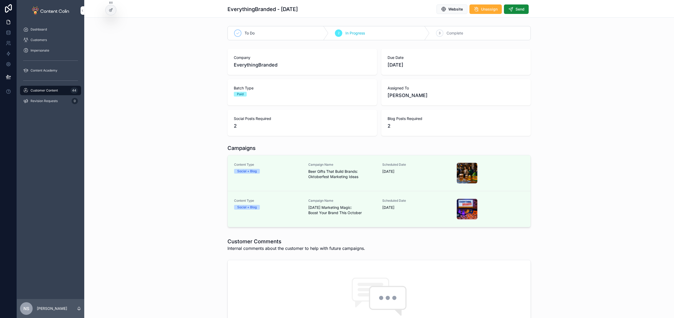
click at [283, 181] on div "Content Type Social + Blog" at bounding box center [268, 173] width 68 height 21
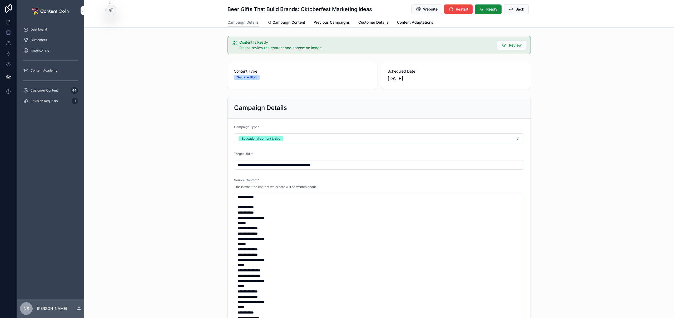
click at [283, 24] on span "Campaign Content" at bounding box center [288, 22] width 33 height 5
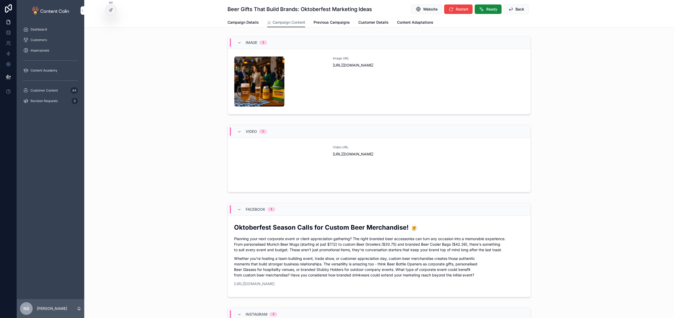
click at [488, 10] on span "Ready" at bounding box center [491, 9] width 11 height 5
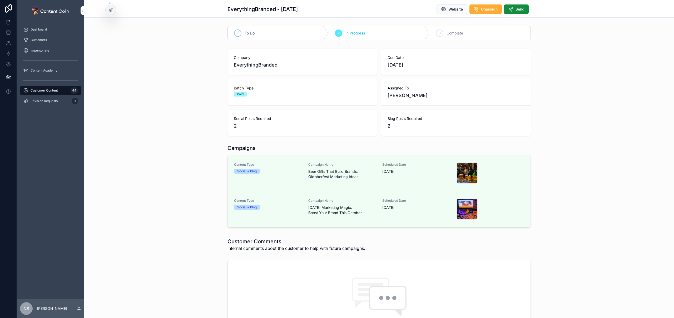
click at [49, 88] on span "Customer Content" at bounding box center [44, 90] width 27 height 4
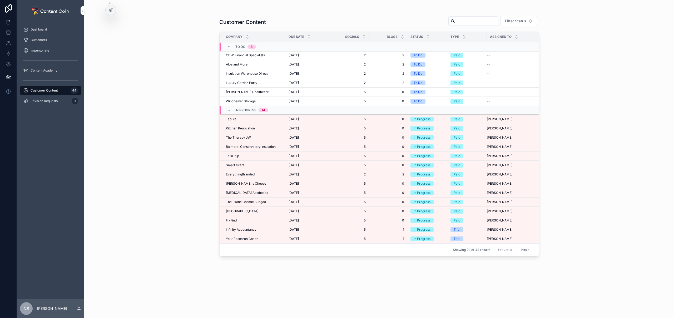
click at [239, 174] on span "EverythingBranded" at bounding box center [240, 174] width 29 height 4
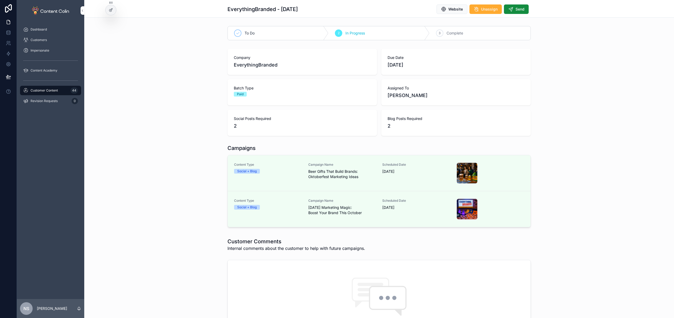
click at [521, 7] on span "Send" at bounding box center [519, 9] width 9 height 5
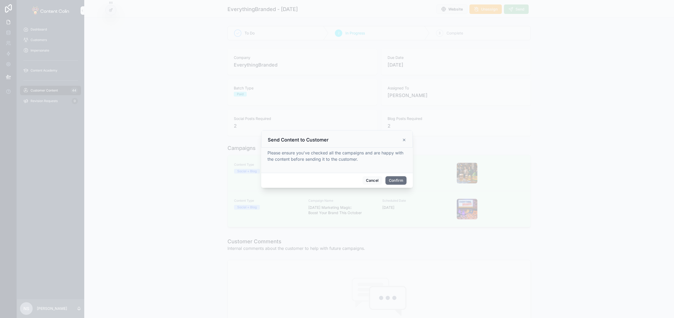
click at [397, 179] on button "Confirm" at bounding box center [395, 180] width 21 height 8
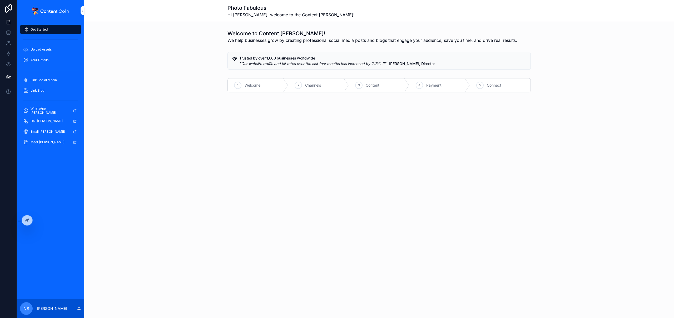
click at [0, 0] on icon at bounding box center [0, 0] width 0 height 0
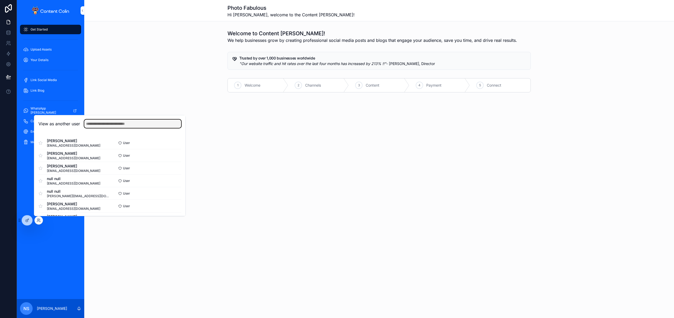
click at [132, 122] on input "text" at bounding box center [132, 123] width 97 height 8
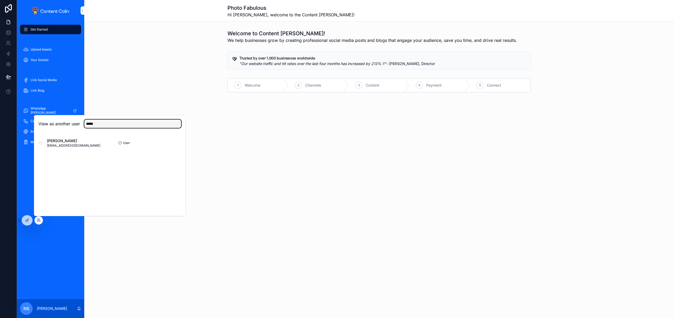
type input "*****"
click at [0, 0] on button "Select" at bounding box center [0, 0] width 0 height 0
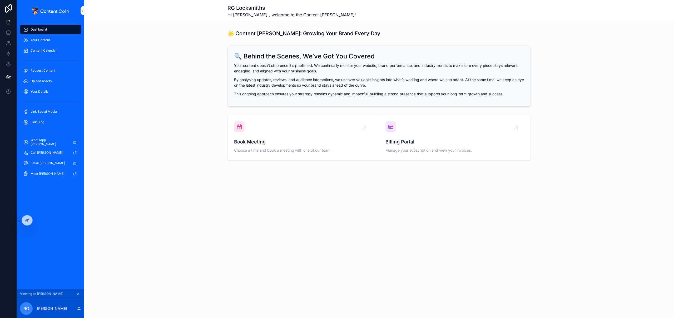
click at [48, 40] on span "Your Content" at bounding box center [40, 40] width 19 height 4
